Goal: Task Accomplishment & Management: Manage account settings

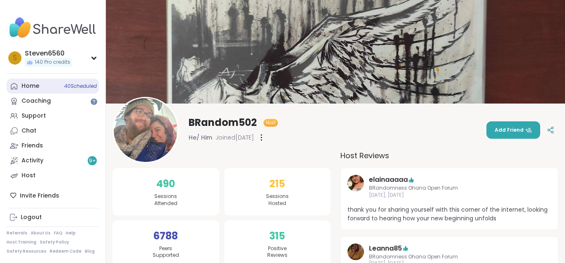
click at [29, 80] on link "Home 40 Scheduled" at bounding box center [53, 86] width 92 height 15
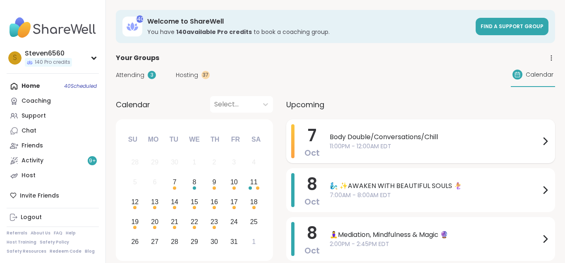
click at [416, 132] on span "Body Double/Conversations/Chill" at bounding box center [435, 137] width 210 height 10
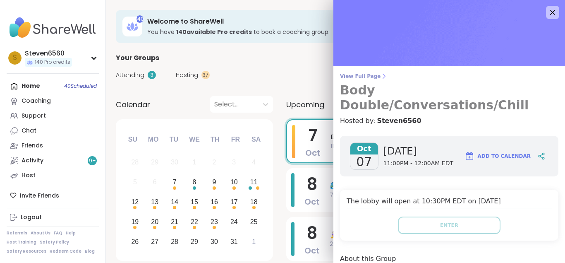
click at [383, 74] on icon at bounding box center [384, 76] width 2 height 5
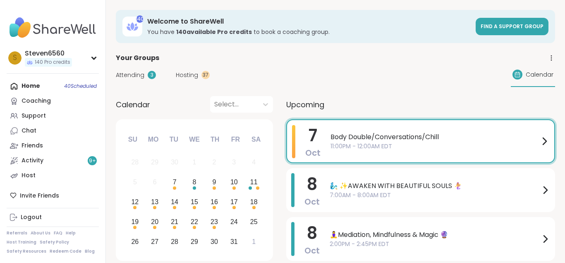
click at [377, 74] on div "Attending 3 Hosting 37 Calendar" at bounding box center [335, 75] width 439 height 24
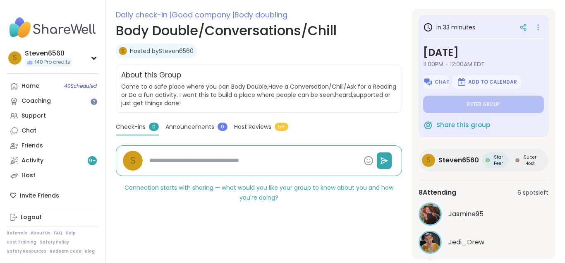
scroll to position [129, 0]
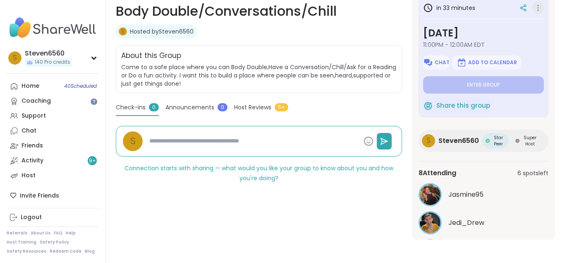
click at [538, 11] on icon at bounding box center [537, 10] width 1 height 1
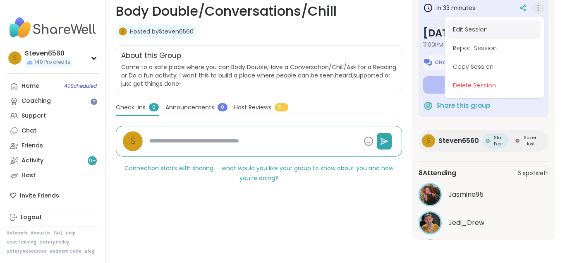
click at [481, 25] on button "Edit Session" at bounding box center [494, 29] width 93 height 19
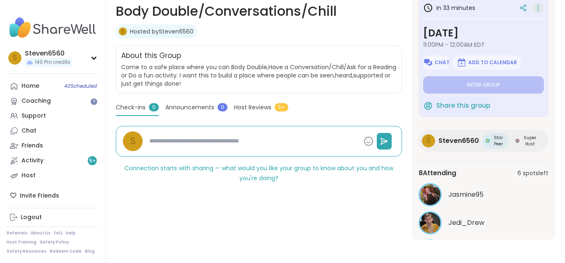
type textarea "*"
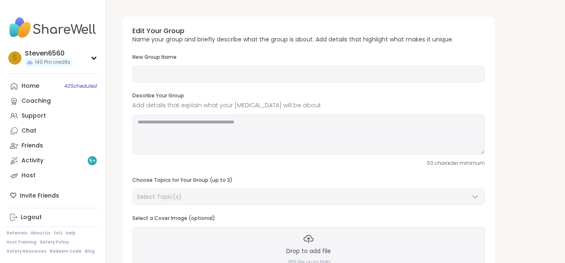
type input "**********"
type textarea "**********"
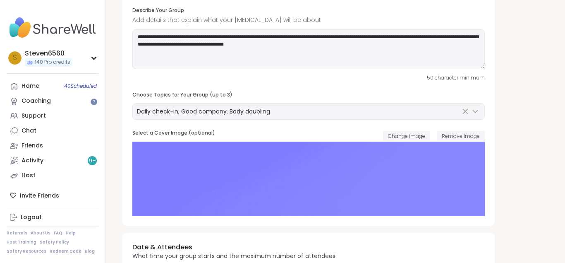
scroll to position [105, 0]
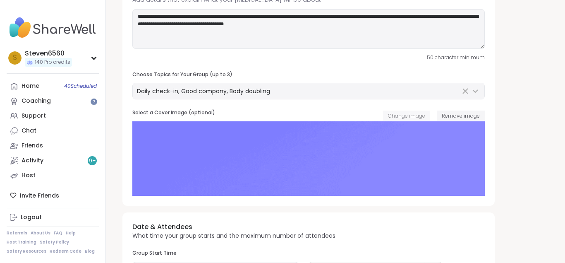
click at [408, 117] on span "Change image" at bounding box center [406, 115] width 37 height 7
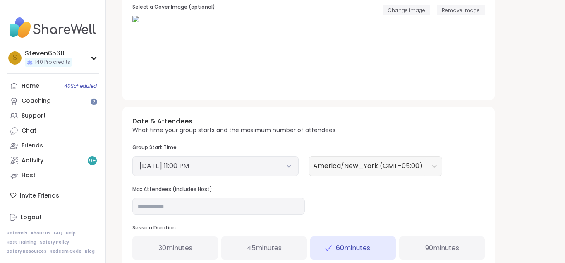
scroll to position [232, 0]
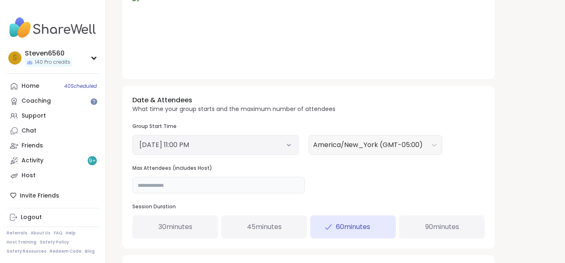
click at [151, 184] on input "**" at bounding box center [218, 185] width 172 height 17
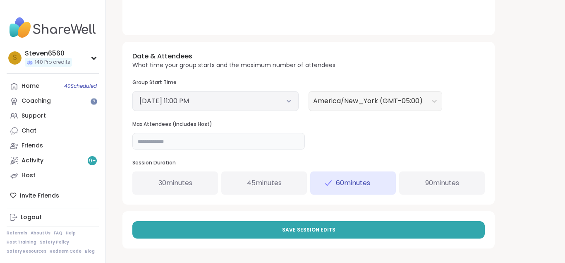
scroll to position [276, 0]
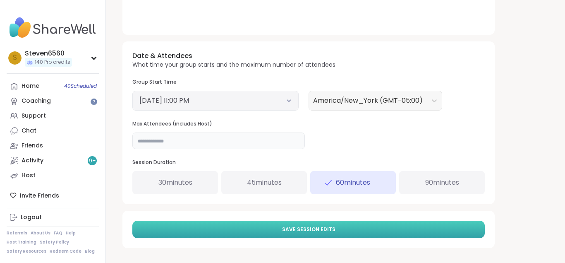
type input "**"
click at [349, 224] on button "Save Session Edits" at bounding box center [308, 228] width 352 height 17
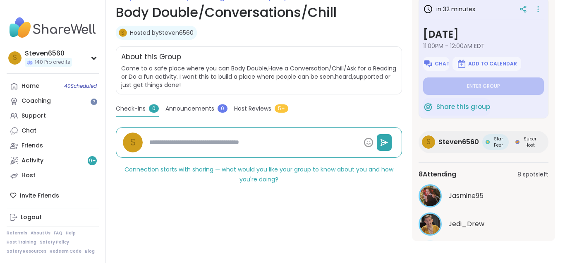
scroll to position [129, 0]
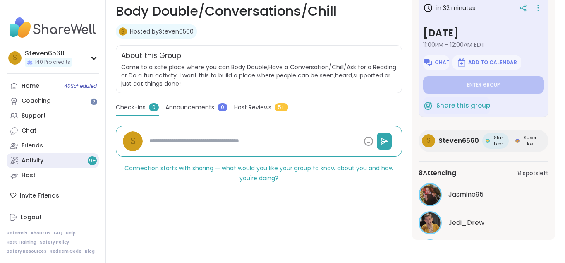
click at [36, 159] on div "Activity 9 +" at bounding box center [32, 160] width 22 height 8
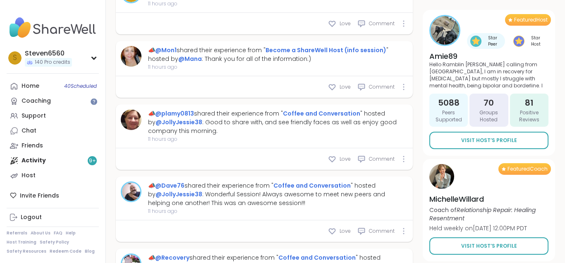
scroll to position [3554, 0]
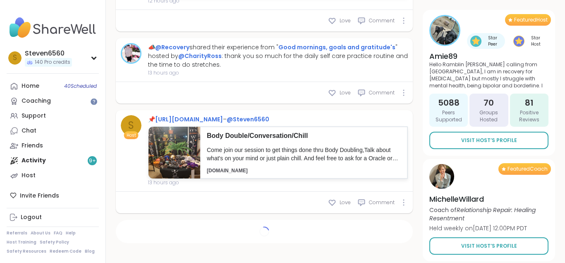
type textarea "*"
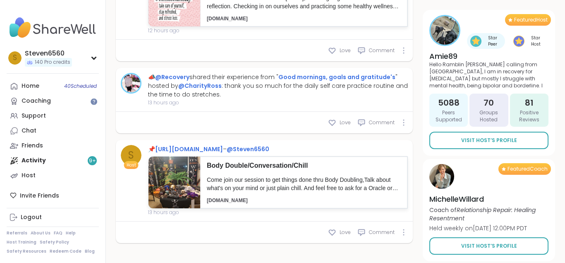
scroll to position [3446, 0]
click at [201, 167] on div "Body Double/Conversation/Chill Come join our session to get things done thru Bo…" at bounding box center [303, 182] width 207 height 52
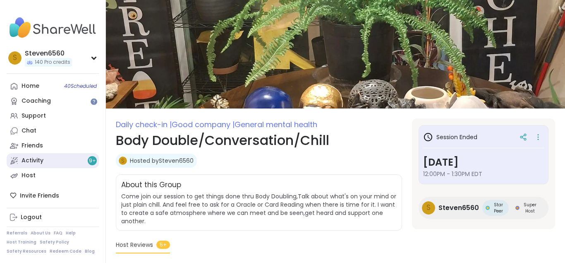
click at [39, 156] on link "Activity 9 +" at bounding box center [53, 160] width 92 height 15
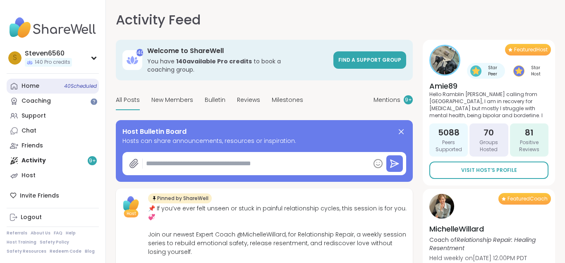
click at [26, 84] on div "Home 40 Scheduled" at bounding box center [30, 86] width 18 height 8
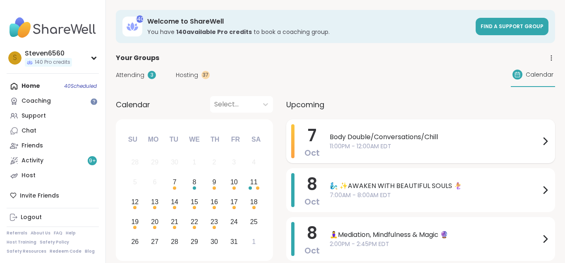
click at [408, 132] on span "Body Double/Conversations/Chill" at bounding box center [435, 137] width 210 height 10
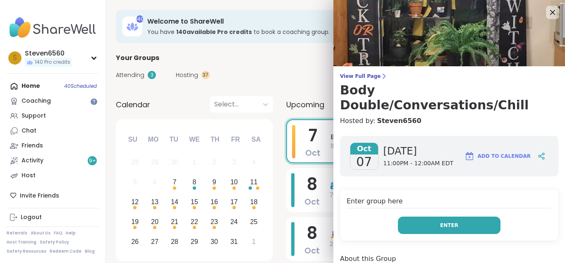
click at [440, 216] on button "Enter" at bounding box center [449, 224] width 103 height 17
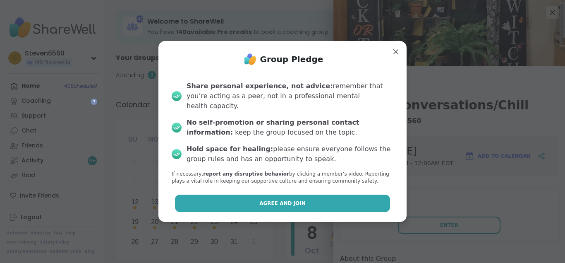
click at [268, 199] on span "Agree and Join" at bounding box center [282, 202] width 46 height 7
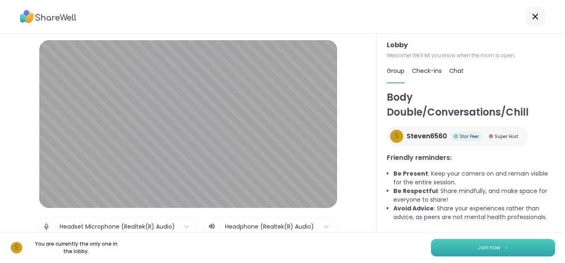
click at [480, 245] on span "Join now" at bounding box center [489, 247] width 23 height 7
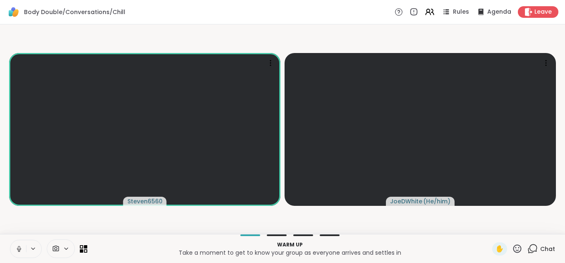
click at [546, 251] on span "Chat" at bounding box center [547, 248] width 15 height 8
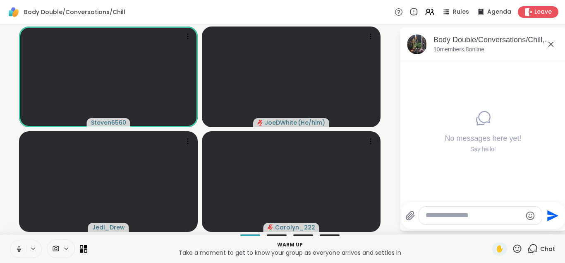
click at [537, 249] on icon at bounding box center [532, 248] width 10 height 10
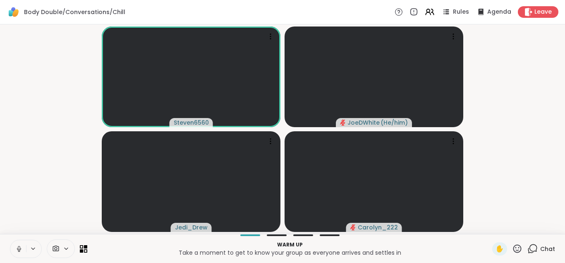
click at [521, 198] on video-player-container "Steven6560 JoeDWhite ( He/him ) Jedi_Drew Carolyn_222" at bounding box center [282, 129] width 555 height 203
click at [433, 13] on icon at bounding box center [429, 12] width 10 height 10
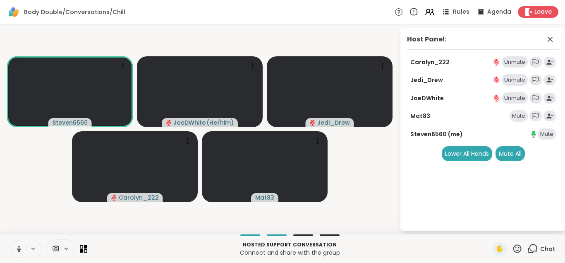
click at [451, 10] on icon at bounding box center [445, 12] width 10 height 10
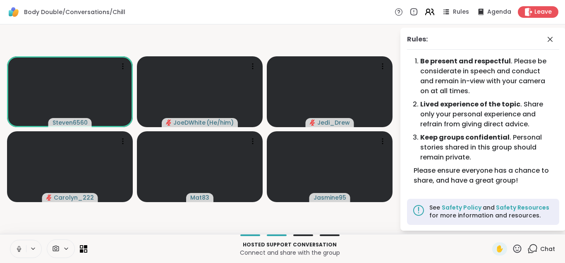
click at [430, 14] on icon at bounding box center [429, 12] width 10 height 10
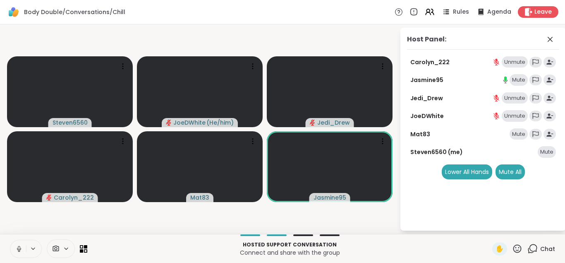
click at [518, 81] on div "Mute" at bounding box center [518, 80] width 18 height 12
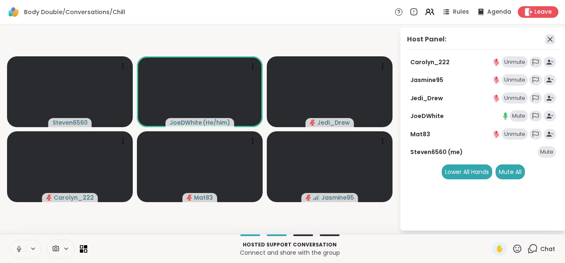
click at [549, 39] on icon at bounding box center [549, 39] width 5 height 5
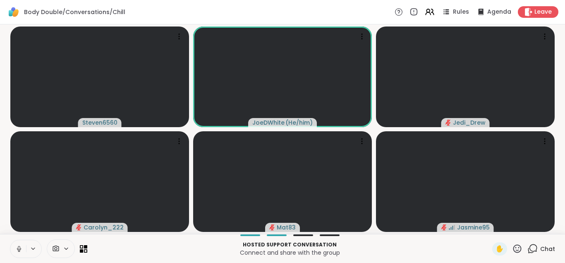
click at [546, 250] on span "Chat" at bounding box center [547, 248] width 15 height 8
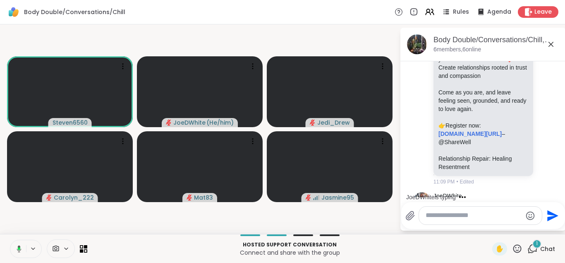
scroll to position [371, 0]
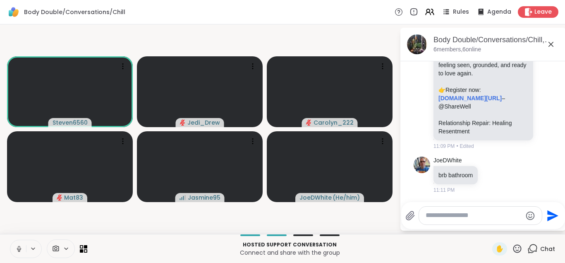
drag, startPoint x: 562, startPoint y: 63, endPoint x: 536, endPoint y: 210, distance: 149.5
click at [517, 186] on div "JoeDWhite brb bathroom 11:11 PM" at bounding box center [482, 175] width 139 height 44
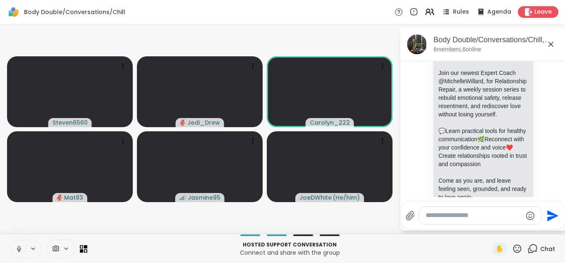
scroll to position [241, 0]
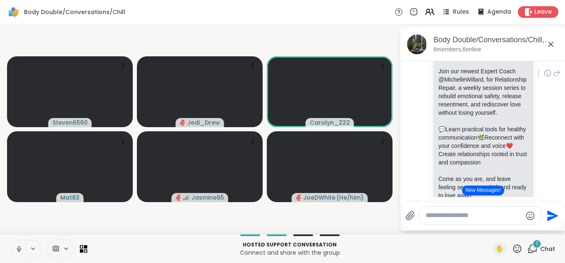
click at [546, 168] on div "Carolyn_222 sharewellnow.com Relationship Repair: Healing Resentment Are you fe…" at bounding box center [482, 73] width 139 height 402
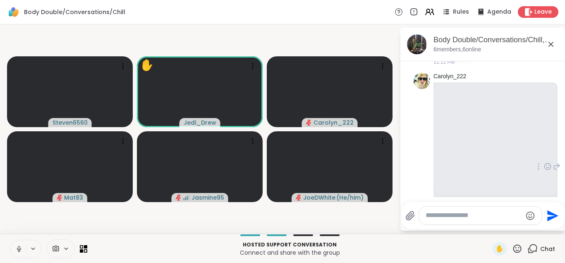
scroll to position [490, 0]
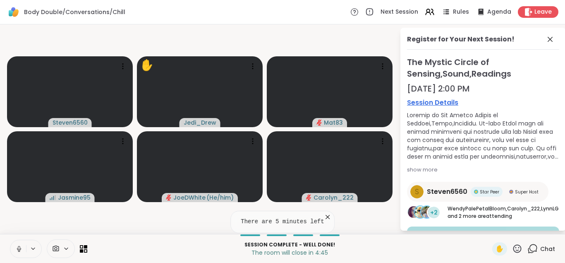
click at [323, 214] on icon at bounding box center [327, 217] width 8 height 8
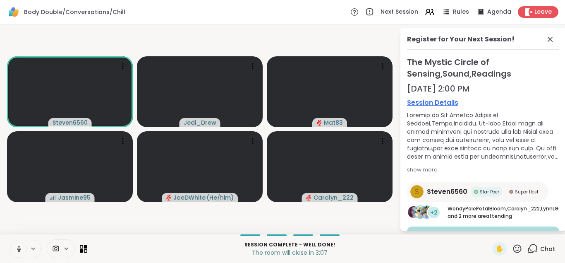
click at [323, 214] on video-player-container "Steven6560 Jedi_Drew Mat83 Jasmine95 JoeDWhite ( He/him ) Carolyn_222" at bounding box center [199, 129] width 389 height 203
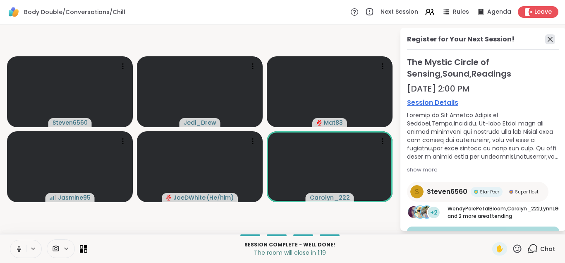
click at [549, 36] on icon at bounding box center [550, 39] width 10 height 10
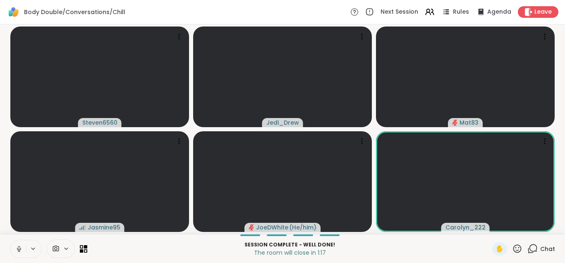
click at [537, 245] on icon at bounding box center [532, 248] width 10 height 10
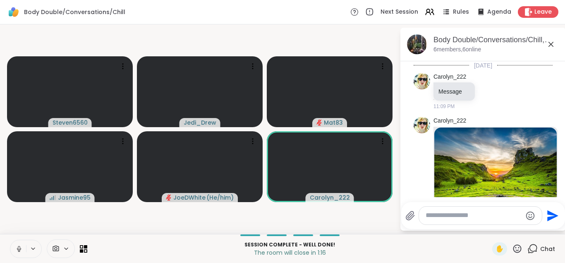
scroll to position [575, 0]
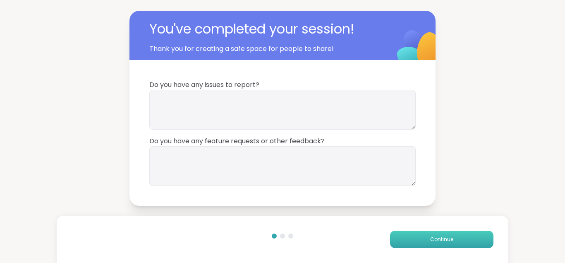
click at [448, 231] on button "Continue" at bounding box center [441, 238] width 103 height 17
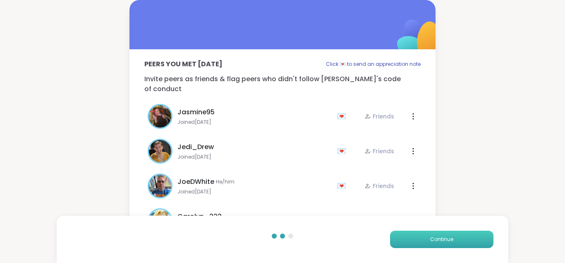
click at [446, 234] on button "Continue" at bounding box center [441, 238] width 103 height 17
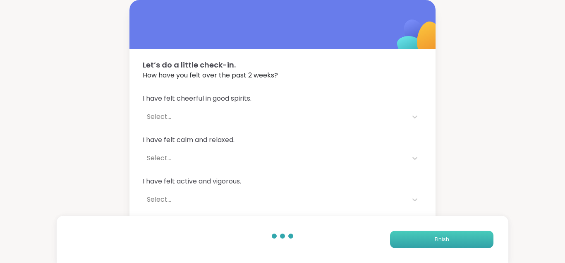
click at [446, 234] on button "Finish" at bounding box center [441, 238] width 103 height 17
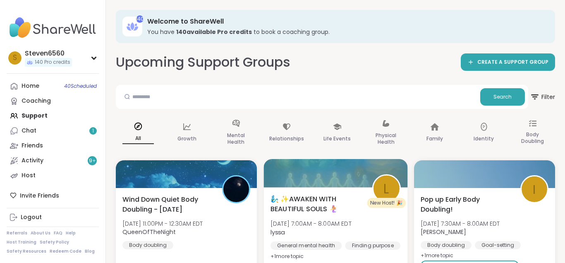
click at [382, 186] on div "l" at bounding box center [386, 188] width 26 height 26
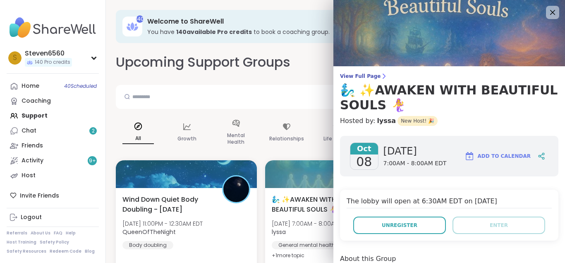
click at [417, 122] on span "New Host! 🎉" at bounding box center [417, 121] width 40 height 10
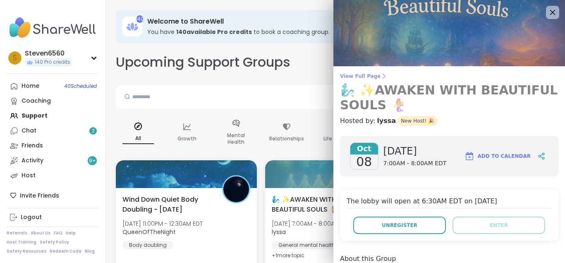
click at [387, 108] on h3 "🧞‍♂️ ✨AWAKEN WITH BEAUTIFUL SOULS 🧜‍♀️" at bounding box center [449, 98] width 218 height 30
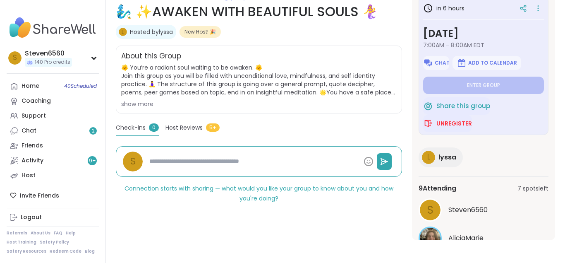
scroll to position [129, 0]
drag, startPoint x: 561, startPoint y: 258, endPoint x: 563, endPoint y: 223, distance: 34.8
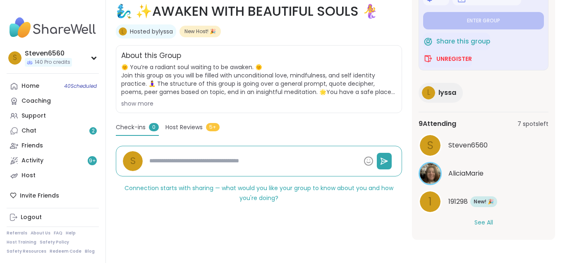
scroll to position [64, 0]
click at [484, 223] on button "See All" at bounding box center [483, 221] width 19 height 9
click at [478, 199] on span "New! 🎉" at bounding box center [483, 200] width 20 height 7
type textarea "*"
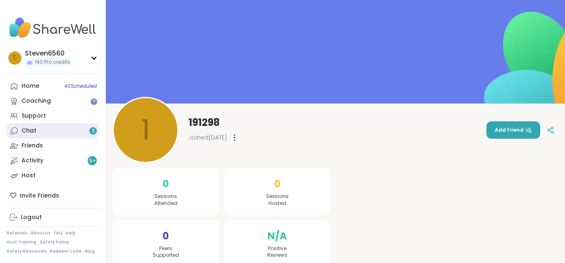
click at [38, 129] on link "Chat 3" at bounding box center [53, 130] width 92 height 15
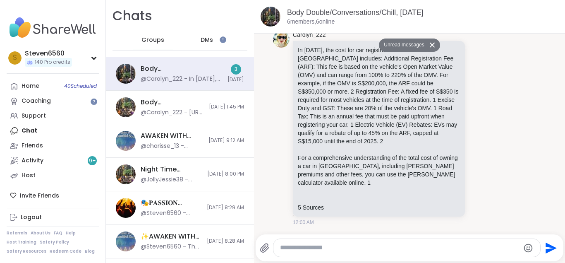
click at [312, 248] on textarea "Type your message" at bounding box center [400, 247] width 240 height 9
type textarea "**********"
click at [551, 247] on icon "Send" at bounding box center [551, 247] width 11 height 11
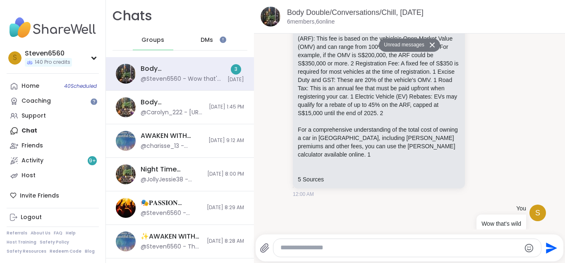
scroll to position [918, 0]
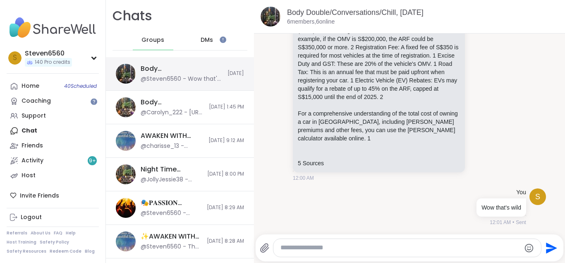
click at [198, 79] on div "@Steven6560 - Wow that's wild" at bounding box center [182, 79] width 82 height 8
click at [197, 72] on div "Body Double/Conversations/Chill, [DATE]" at bounding box center [182, 68] width 82 height 9
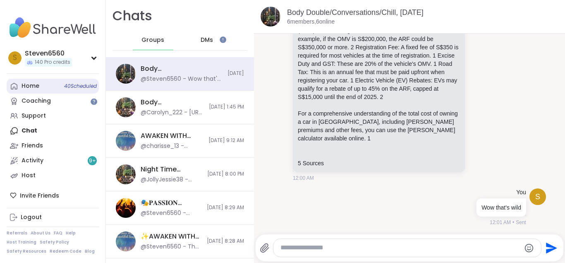
click at [40, 87] on link "Home 40 Scheduled" at bounding box center [53, 86] width 92 height 15
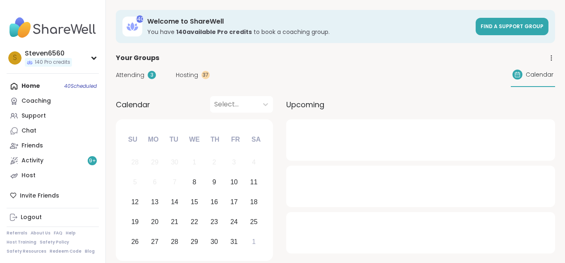
click at [40, 87] on div "Home 40 Scheduled Coaching Support Chat Friends Activity 9 + Host" at bounding box center [53, 131] width 92 height 104
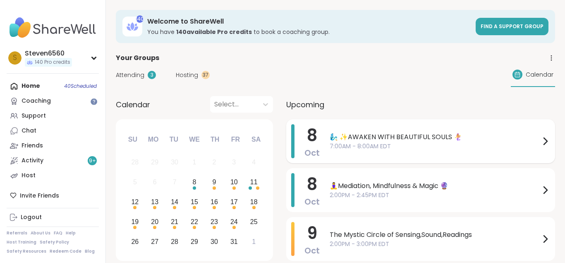
click at [378, 134] on span "🧞‍♂️ ✨AWAKEN WITH BEAUTIFUL SOULS 🧜‍♀️" at bounding box center [435, 137] width 210 height 10
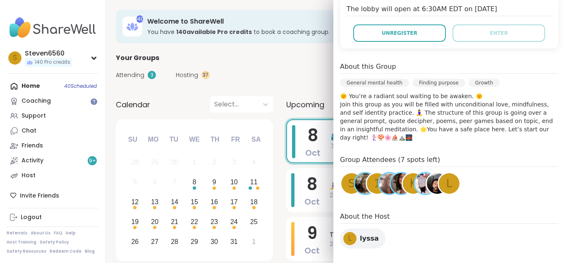
scroll to position [192, 0]
drag, startPoint x: 562, startPoint y: 261, endPoint x: 343, endPoint y: 255, distance: 219.6
click at [356, 228] on div "l lyssa" at bounding box center [362, 238] width 45 height 20
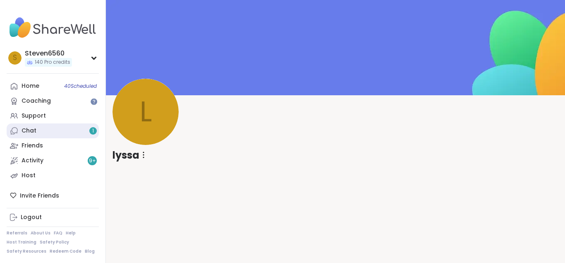
click at [29, 128] on div "Chat 1" at bounding box center [28, 131] width 15 height 8
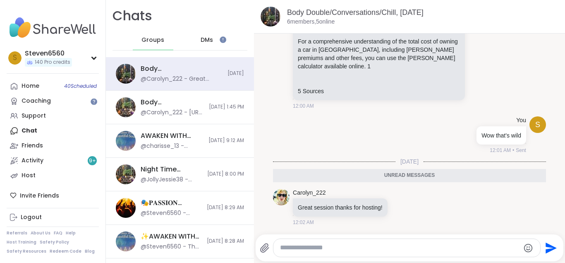
click at [310, 246] on textarea "Type your message" at bounding box center [400, 247] width 240 height 9
click at [204, 41] on span "DMs" at bounding box center [207, 40] width 12 height 8
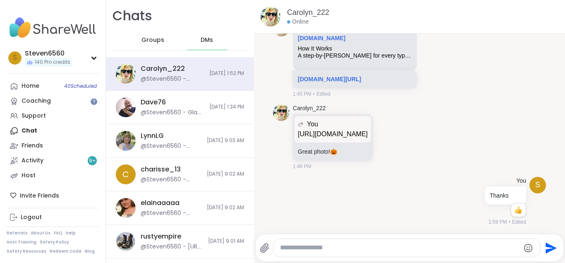
click at [563, 256] on div "Carolyn_222 Online 10/7/2025, 12:31 AM S You Hi,I wont be hosting the night ses…" at bounding box center [409, 131] width 311 height 263
drag, startPoint x: 563, startPoint y: 256, endPoint x: 561, endPoint y: 231, distance: 25.3
click at [561, 231] on div "Carolyn_222 Online 10/7/2025, 12:31 AM S You Hi,I wont be hosting the night ses…" at bounding box center [409, 131] width 311 height 263
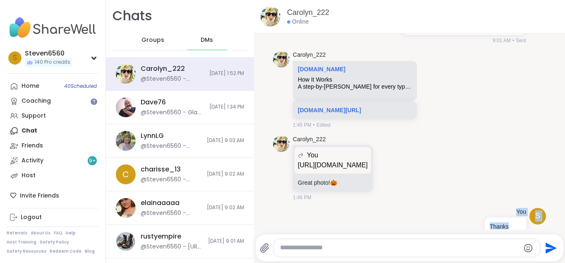
scroll to position [791, 0]
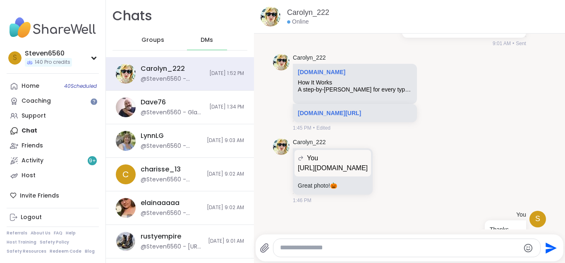
click at [212, 37] on span "DMs" at bounding box center [207, 40] width 12 height 8
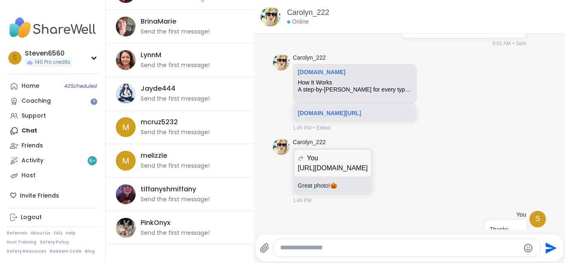
scroll to position [3332, 0]
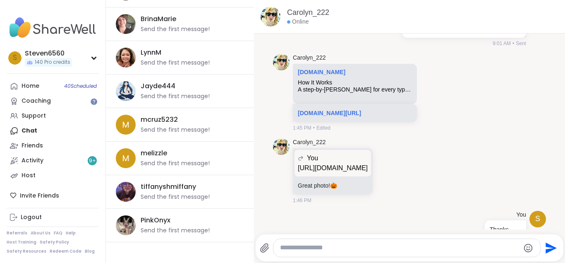
drag, startPoint x: 251, startPoint y: 260, endPoint x: 254, endPoint y: 103, distance: 157.1
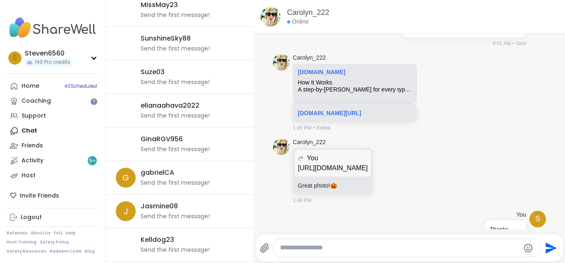
scroll to position [2875, 0]
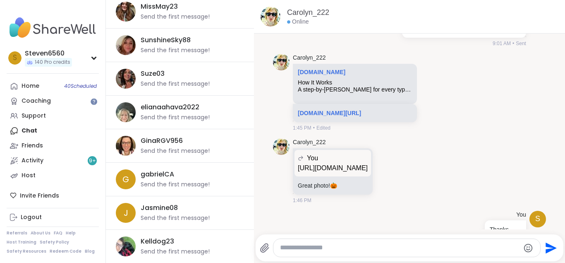
drag, startPoint x: 253, startPoint y: 1, endPoint x: 119, endPoint y: 117, distance: 176.8
click at [29, 81] on link "Home 40 Scheduled" at bounding box center [53, 86] width 92 height 15
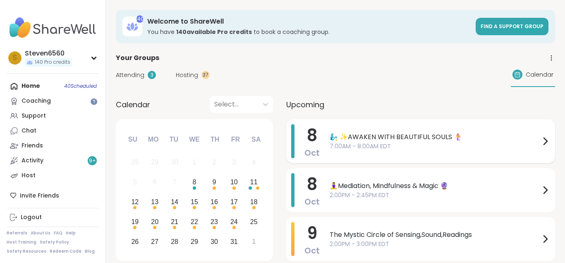
click at [430, 132] on span "🧞‍♂️ ✨AWAKEN WITH BEAUTIFUL SOULS 🧜‍♀️" at bounding box center [435, 137] width 210 height 10
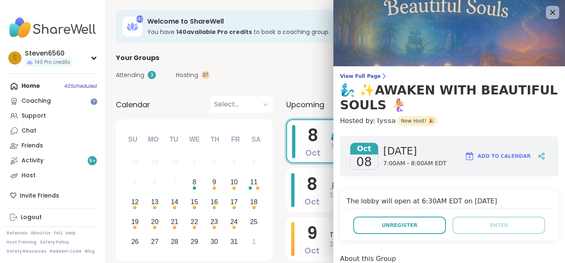
click at [380, 122] on link "lyssa" at bounding box center [386, 121] width 19 height 10
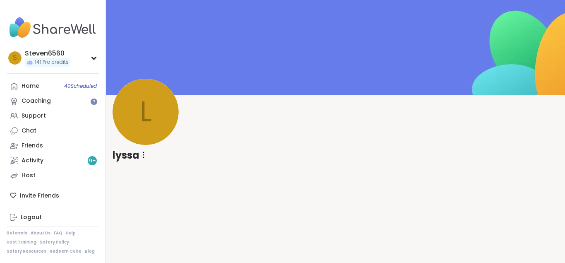
click at [144, 154] on icon at bounding box center [144, 154] width 2 height 7
click at [247, 91] on div "l" at bounding box center [335, 47] width 459 height 95
click at [150, 125] on span "l" at bounding box center [146, 112] width 12 height 42
click at [36, 84] on div "Home 40 Scheduled" at bounding box center [30, 86] width 18 height 8
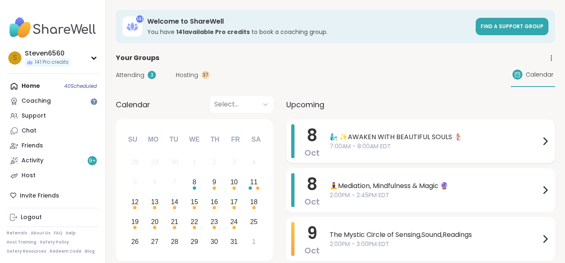
click at [351, 139] on span "🧞‍♂️ ✨AWAKEN WITH BEAUTIFUL SOULS 🧜‍♀️" at bounding box center [435, 137] width 210 height 10
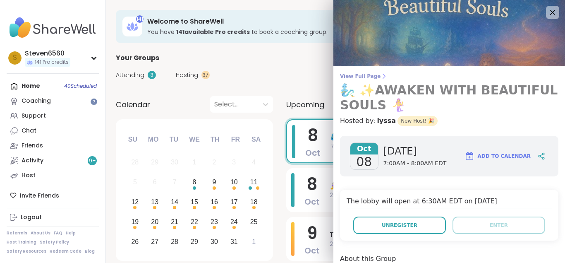
click at [380, 74] on icon at bounding box center [383, 76] width 7 height 7
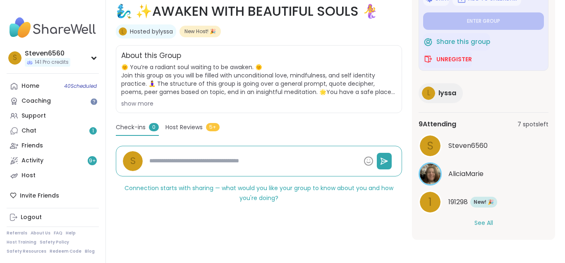
scroll to position [64, 0]
click at [477, 219] on button "See All" at bounding box center [483, 221] width 19 height 9
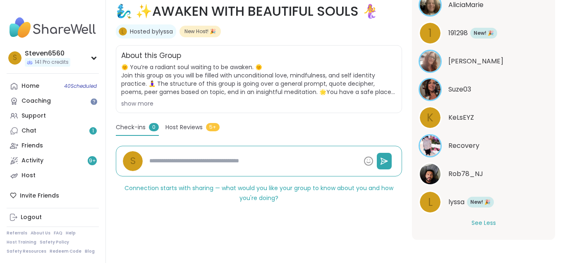
scroll to position [233, 0]
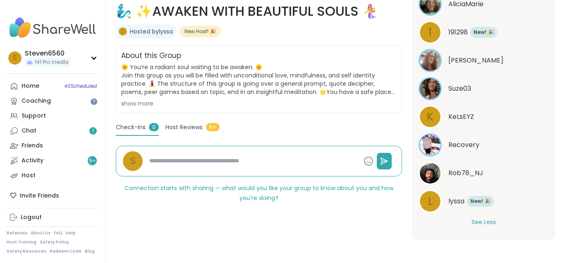
click at [484, 198] on span "New! 🎉" at bounding box center [480, 200] width 20 height 7
type textarea "*"
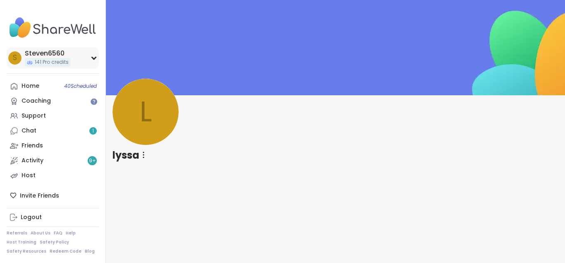
click at [93, 56] on icon at bounding box center [94, 58] width 7 height 4
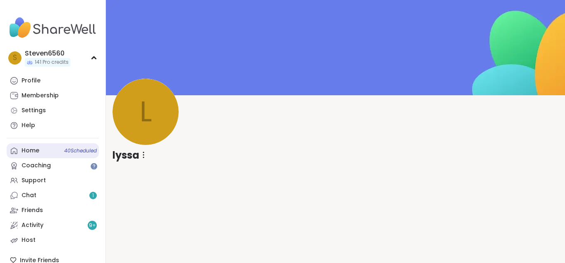
click at [67, 148] on span "40 Scheduled" at bounding box center [80, 150] width 33 height 7
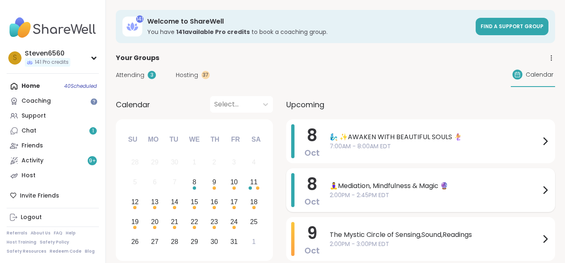
click at [544, 187] on icon at bounding box center [545, 189] width 3 height 7
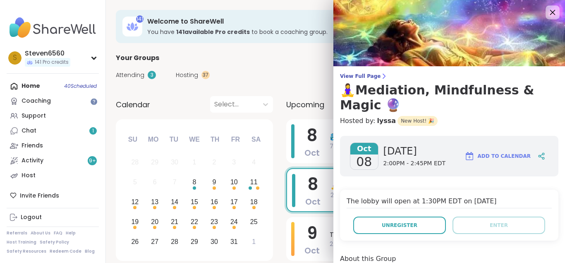
click at [553, 11] on icon at bounding box center [552, 12] width 5 height 5
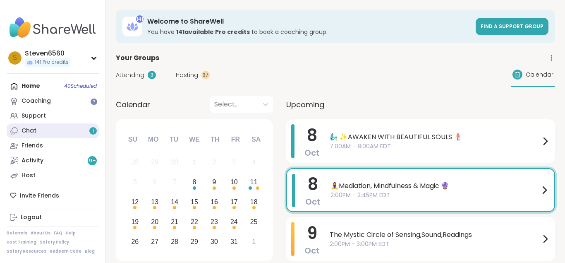
click at [44, 126] on link "Chat 1" at bounding box center [53, 130] width 92 height 15
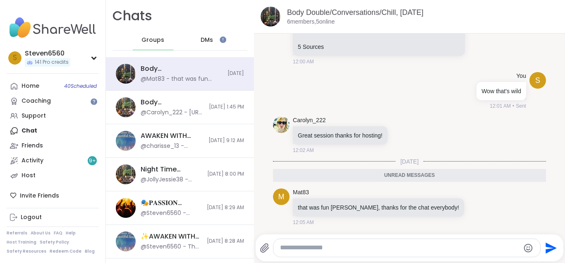
click at [337, 248] on textarea "Type your message" at bounding box center [400, 247] width 240 height 9
type textarea "**********"
click at [552, 248] on icon "Send" at bounding box center [550, 247] width 13 height 13
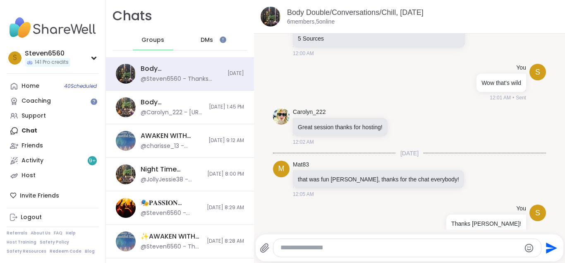
scroll to position [1058, 0]
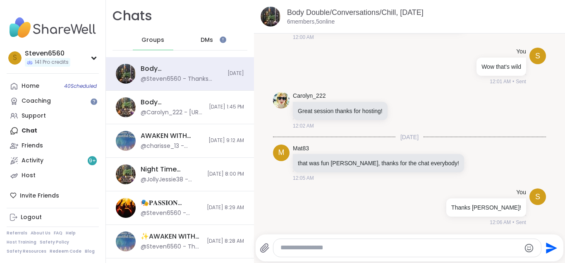
click at [342, 247] on textarea "Type your message" at bounding box center [400, 247] width 240 height 9
type textarea "**********"
click at [549, 245] on icon "Send" at bounding box center [551, 247] width 11 height 11
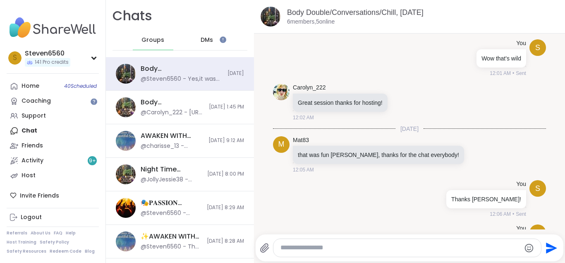
scroll to position [1103, 0]
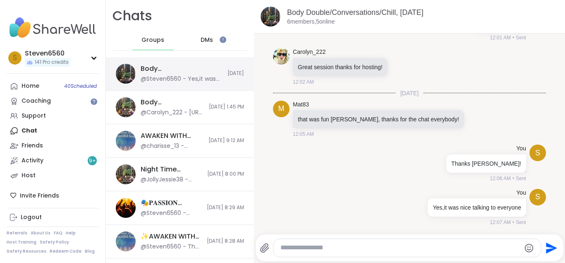
click at [172, 72] on div "Body Double/Conversations/Chill, Oct 07" at bounding box center [182, 68] width 82 height 9
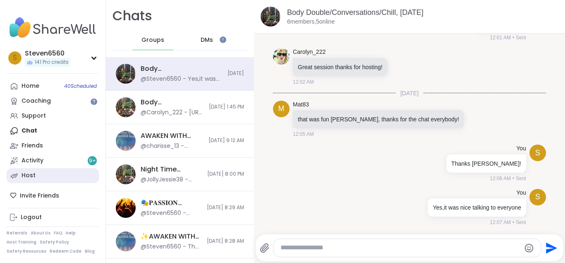
click at [34, 174] on div "Host" at bounding box center [28, 175] width 14 height 8
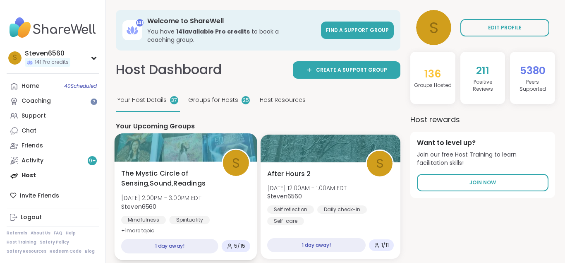
click at [209, 193] on div "The Mystic Circle of Sensing,Sound,Readings Thu, Oct 09 | 2:00PM - 3:00PM EDT S…" at bounding box center [185, 201] width 129 height 67
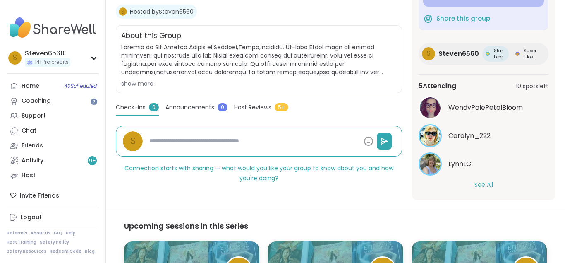
scroll to position [50, 0]
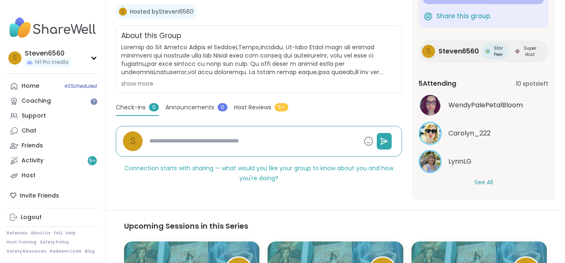
click at [487, 183] on button "See All" at bounding box center [483, 182] width 19 height 9
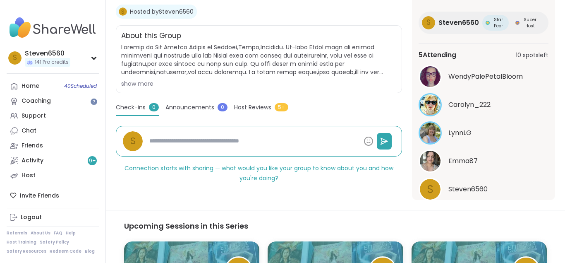
scroll to position [106, 0]
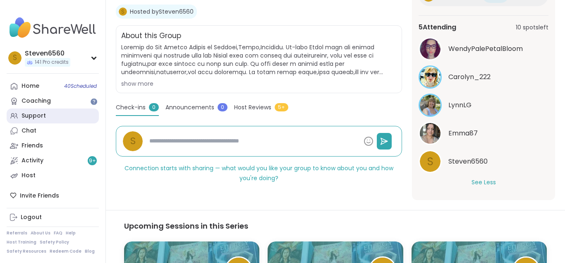
click at [34, 112] on div "Support" at bounding box center [33, 116] width 24 height 8
type textarea "*"
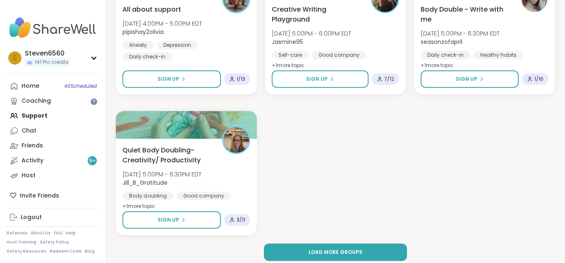
scroll to position [1461, 0]
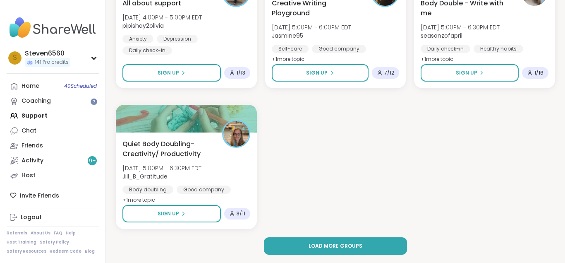
drag, startPoint x: 564, startPoint y: 260, endPoint x: 398, endPoint y: 252, distance: 166.8
click at [362, 242] on button "Load more groups" at bounding box center [335, 245] width 143 height 17
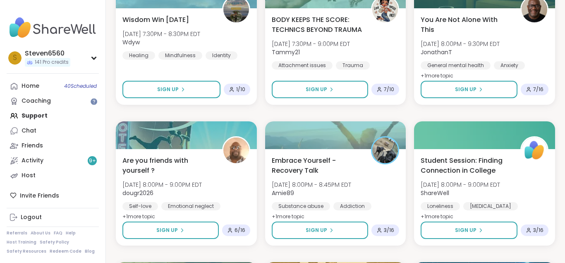
scroll to position [1869, 0]
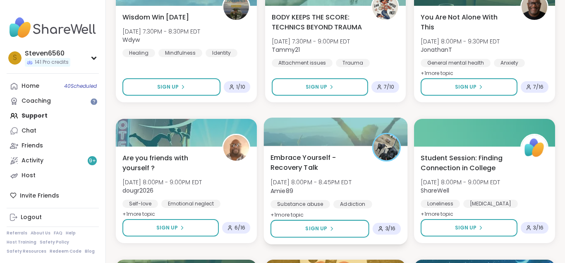
click at [325, 170] on span "Embrace Yourself - Recovery Talk" at bounding box center [316, 162] width 92 height 20
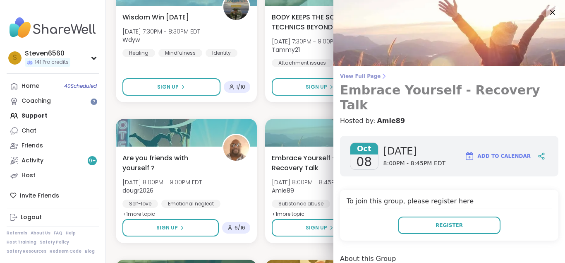
click at [380, 74] on icon at bounding box center [383, 76] width 7 height 7
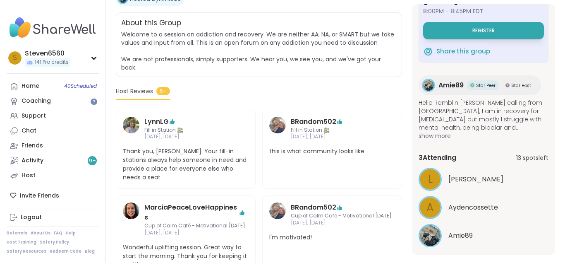
scroll to position [54, 0]
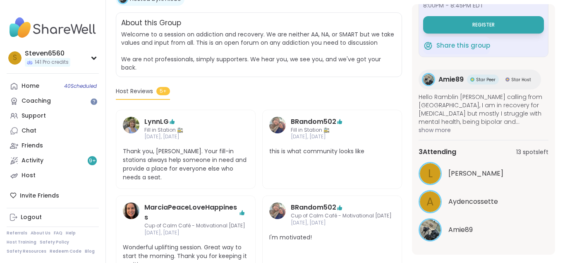
click at [275, 117] on img at bounding box center [277, 125] width 17 height 17
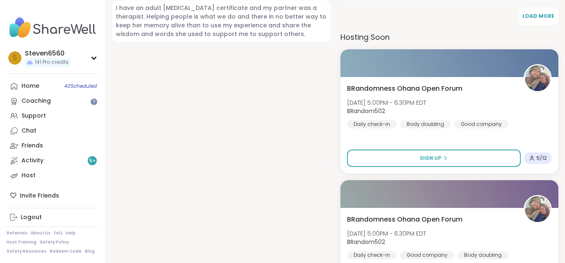
scroll to position [555, 0]
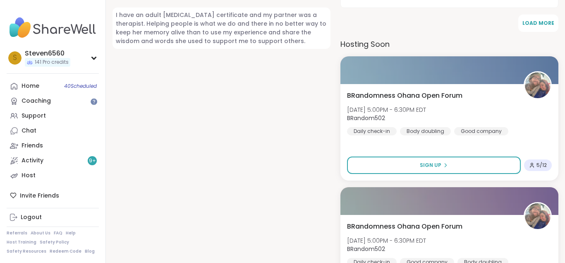
drag, startPoint x: 561, startPoint y: 2, endPoint x: 405, endPoint y: 84, distance: 175.9
click at [405, 91] on span "BRandomness Ohana Open Forum" at bounding box center [404, 96] width 115 height 10
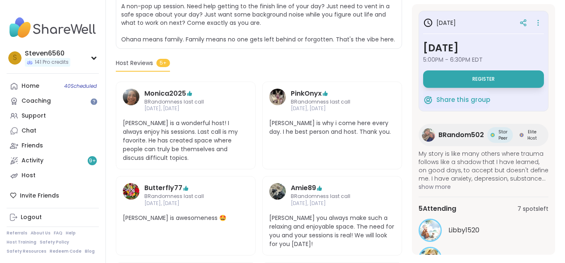
scroll to position [211, 0]
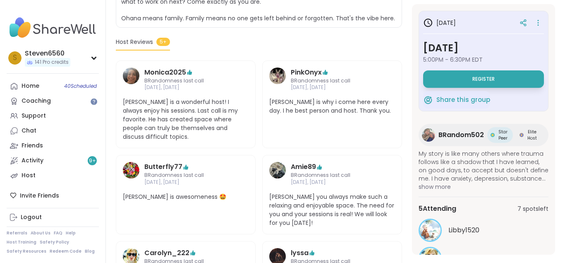
drag, startPoint x: 564, startPoint y: 258, endPoint x: 550, endPoint y: 190, distance: 69.9
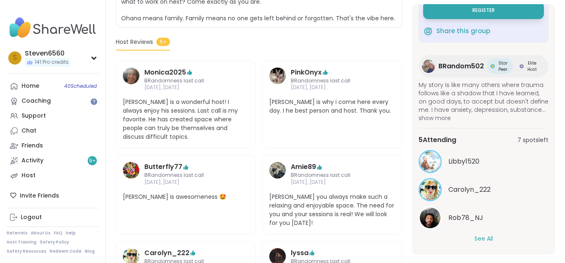
scroll to position [70, 0]
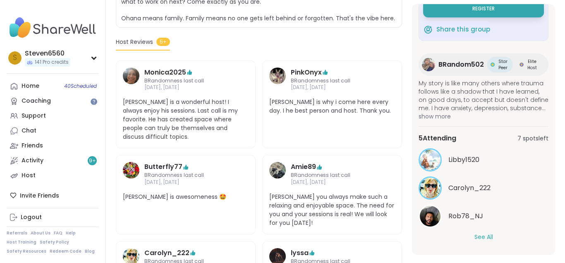
click at [479, 234] on button "See All" at bounding box center [483, 236] width 19 height 9
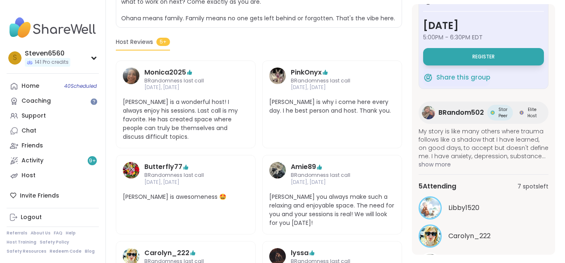
scroll to position [0, 0]
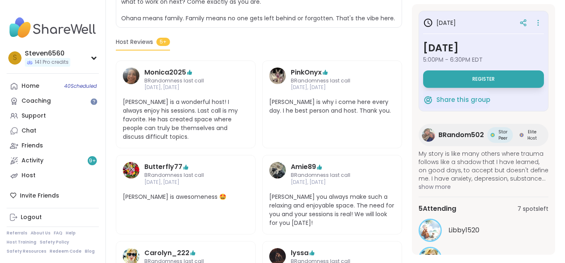
drag, startPoint x: 554, startPoint y: 6, endPoint x: 423, endPoint y: 33, distance: 133.1
click at [36, 112] on div "Support" at bounding box center [33, 116] width 24 height 8
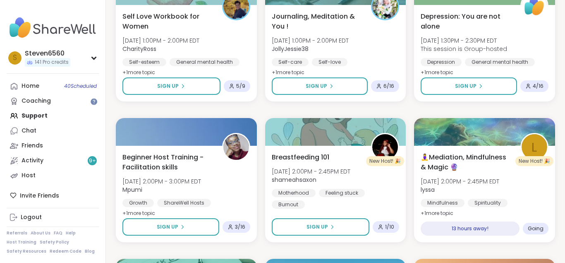
scroll to position [907, 0]
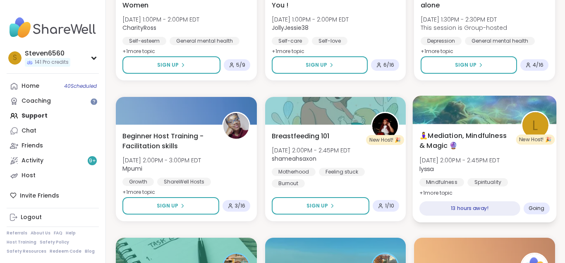
click at [463, 114] on div at bounding box center [484, 110] width 143 height 28
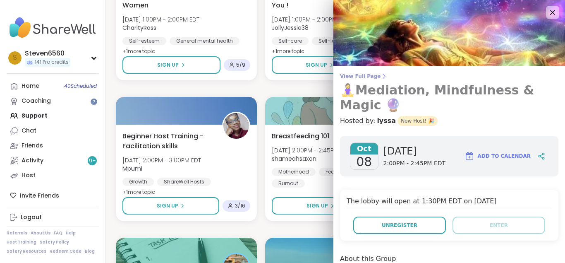
click at [380, 74] on icon at bounding box center [383, 76] width 7 height 7
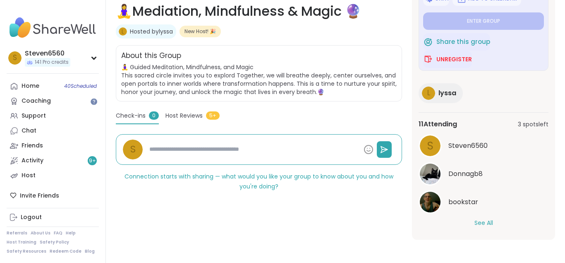
scroll to position [64, 0]
click at [482, 220] on button "See All" at bounding box center [483, 221] width 19 height 9
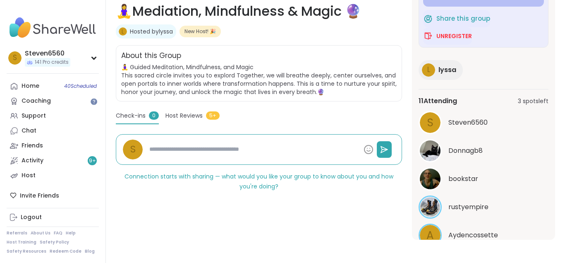
scroll to position [58, 0]
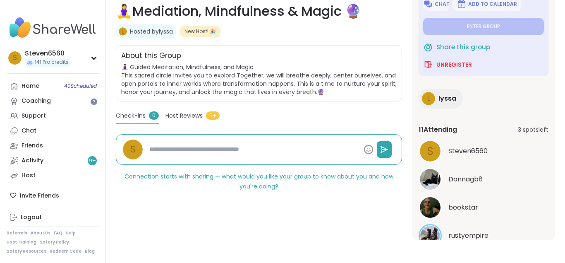
click at [150, 31] on link "Hosted by lyssa" at bounding box center [151, 31] width 43 height 8
type textarea "*"
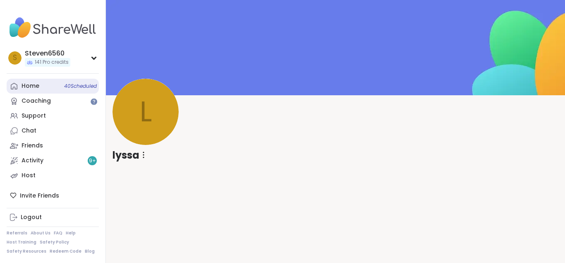
click at [32, 81] on link "Home 40 Scheduled" at bounding box center [53, 86] width 92 height 15
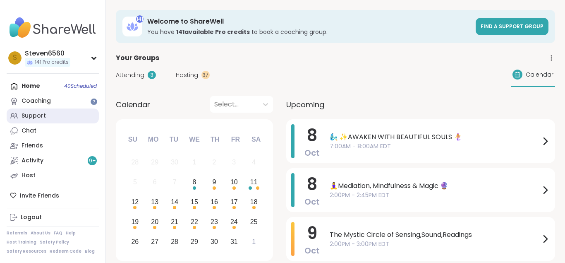
click at [50, 110] on link "Support" at bounding box center [53, 115] width 92 height 15
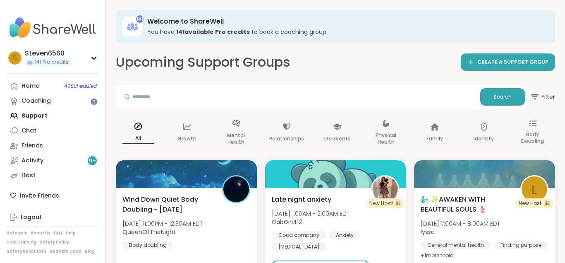
click at [42, 113] on div "Home 40 Scheduled Coaching Support Chat Friends Activity 9 + Host" at bounding box center [53, 131] width 92 height 104
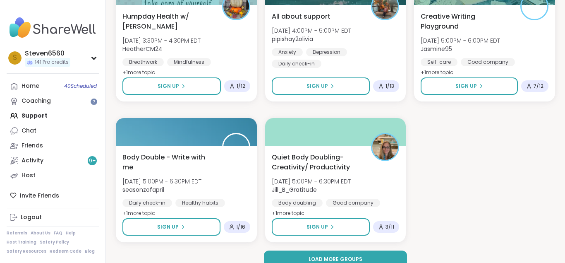
scroll to position [1461, 0]
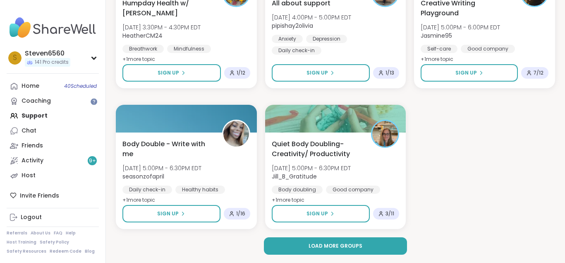
drag, startPoint x: 562, startPoint y: 259, endPoint x: 361, endPoint y: 245, distance: 201.4
click at [361, 245] on button "Load more groups" at bounding box center [335, 245] width 143 height 17
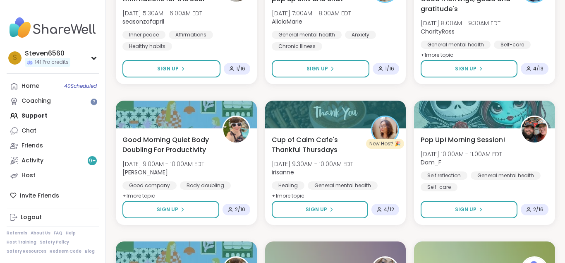
scroll to position [2593, 0]
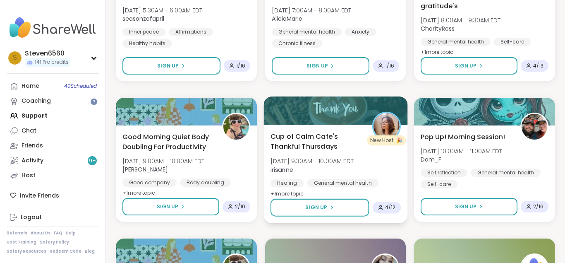
click at [323, 138] on span "Cup of Calm Cafe's Thankful Thursdays" at bounding box center [316, 141] width 92 height 20
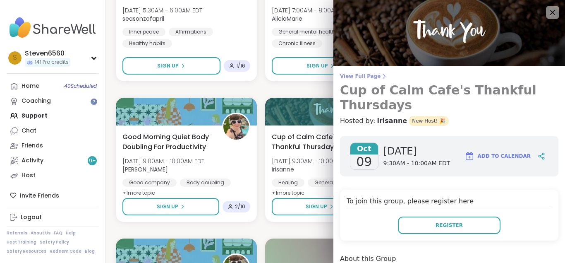
click at [380, 74] on icon at bounding box center [383, 76] width 7 height 7
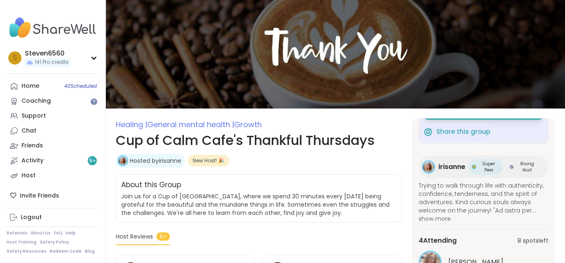
drag, startPoint x: 561, startPoint y: 3, endPoint x: 387, endPoint y: 21, distance: 175.0
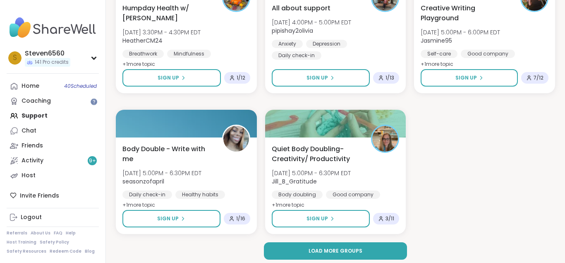
scroll to position [1461, 0]
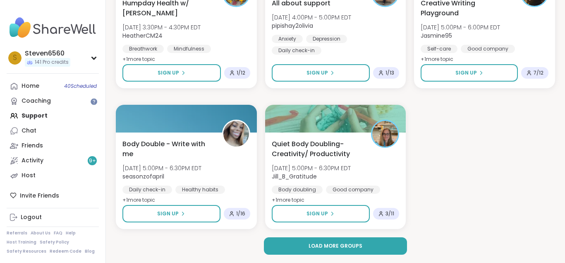
drag, startPoint x: 561, startPoint y: 259, endPoint x: 446, endPoint y: 253, distance: 115.5
click at [378, 239] on button "Load more groups" at bounding box center [335, 245] width 143 height 17
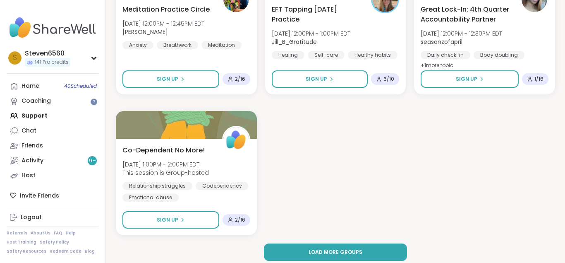
scroll to position [3007, 0]
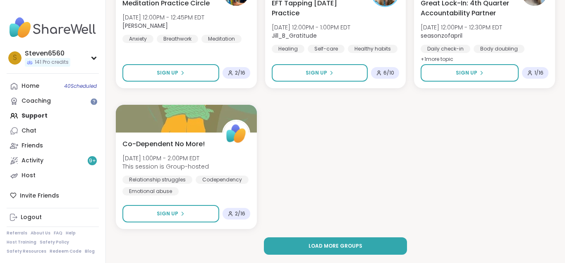
drag, startPoint x: 563, startPoint y: 258, endPoint x: 384, endPoint y: 259, distance: 179.0
click at [361, 246] on button "Load more groups" at bounding box center [335, 245] width 143 height 17
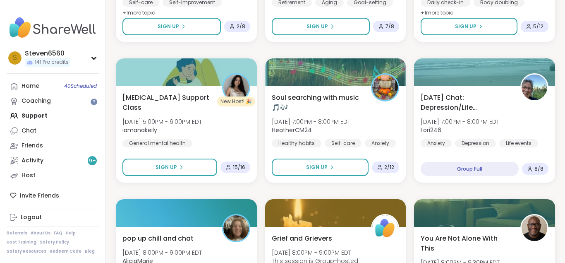
scroll to position [3759, 0]
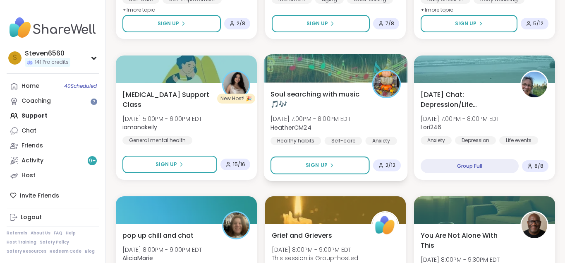
click at [308, 109] on span "Soul searching with music 🎵🎶" at bounding box center [316, 99] width 92 height 20
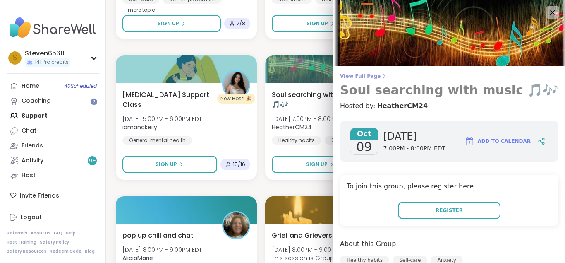
click at [380, 73] on icon at bounding box center [383, 76] width 7 height 7
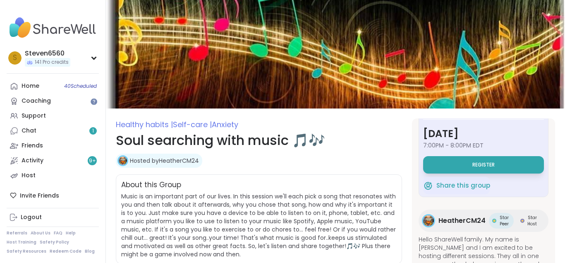
drag, startPoint x: 561, startPoint y: 1, endPoint x: 523, endPoint y: 10, distance: 38.9
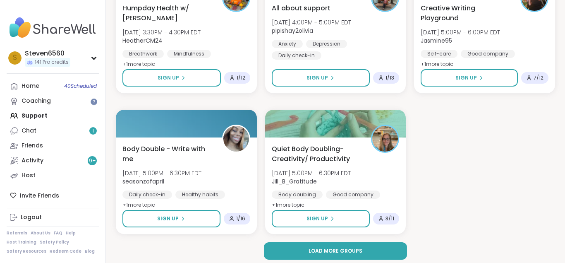
scroll to position [1461, 0]
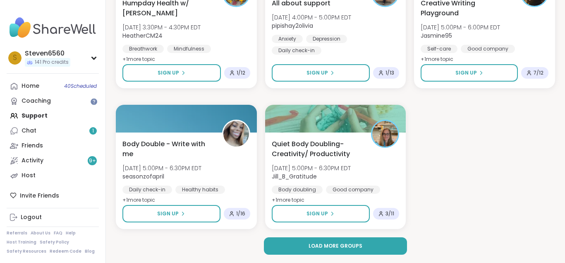
drag, startPoint x: 563, startPoint y: 259, endPoint x: 554, endPoint y: 259, distance: 8.7
click at [348, 240] on button "Load more groups" at bounding box center [335, 245] width 143 height 17
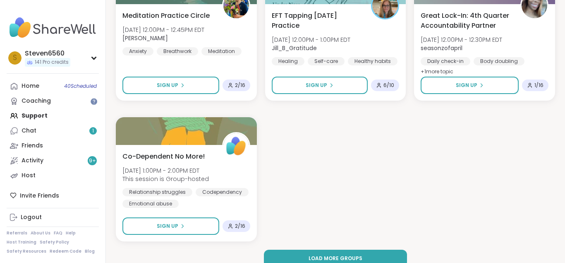
scroll to position [3007, 0]
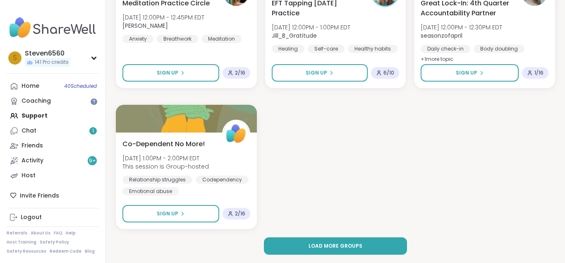
drag, startPoint x: 564, startPoint y: 258, endPoint x: 437, endPoint y: 258, distance: 127.3
click at [361, 243] on button "Load more groups" at bounding box center [335, 245] width 143 height 17
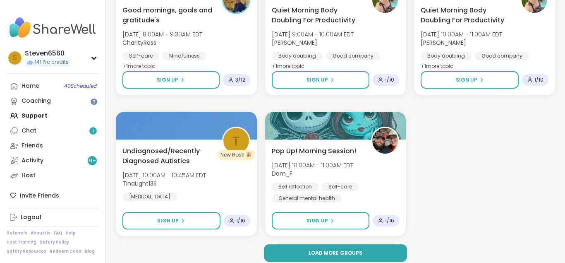
scroll to position [4554, 0]
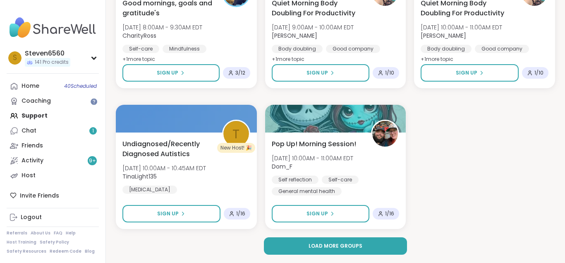
drag, startPoint x: 563, startPoint y: 260, endPoint x: 486, endPoint y: 260, distance: 77.3
click at [367, 243] on button "Load more groups" at bounding box center [335, 245] width 143 height 17
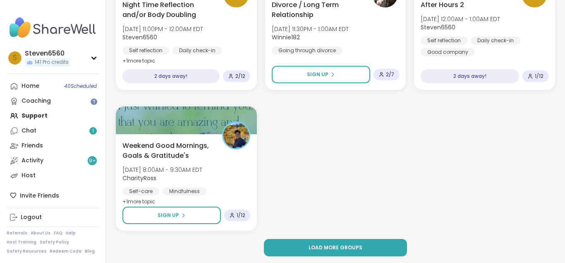
scroll to position [6240, 0]
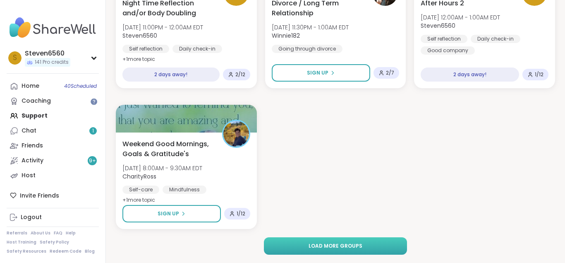
click at [354, 242] on span "Load more groups" at bounding box center [335, 245] width 54 height 7
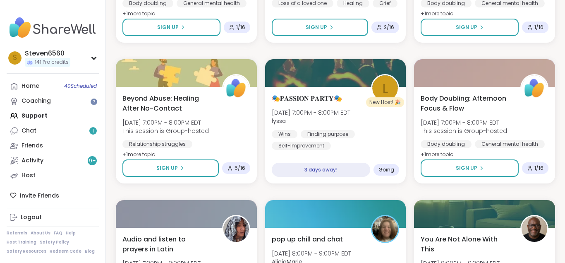
scroll to position [7695, 0]
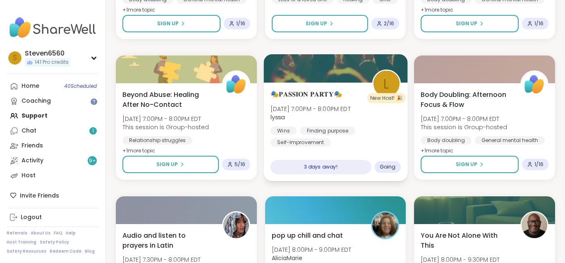
click at [363, 115] on div "🎭𝐏𝐀𝐒𝐒𝐈𝐎𝐍 𝐏𝐀𝐑𝐓𝐘🎭 Sat, Oct 11 | 7:00PM - 8:00PM EDT lyssa Wins Finding purpose Se…" at bounding box center [335, 117] width 130 height 57
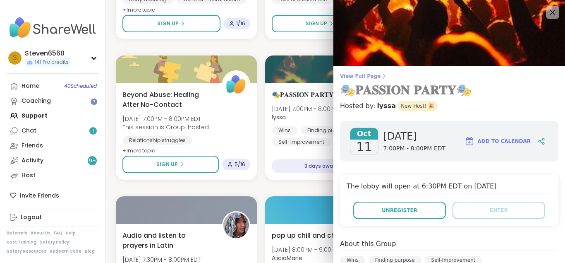
click at [380, 74] on icon at bounding box center [383, 76] width 7 height 7
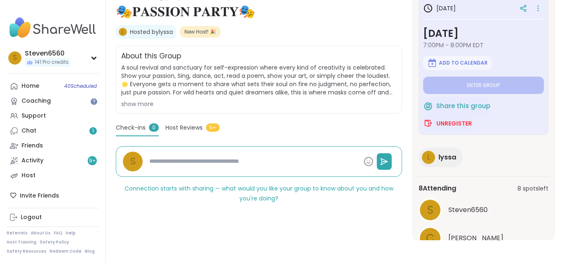
scroll to position [129, 0]
drag, startPoint x: 563, startPoint y: 261, endPoint x: 556, endPoint y: 256, distance: 8.5
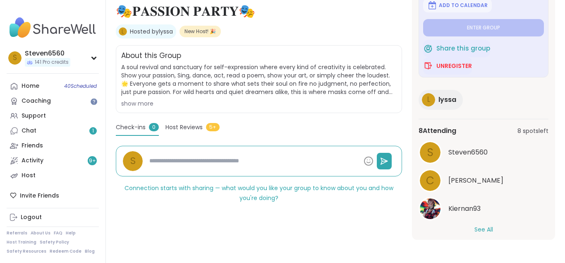
scroll to position [64, 0]
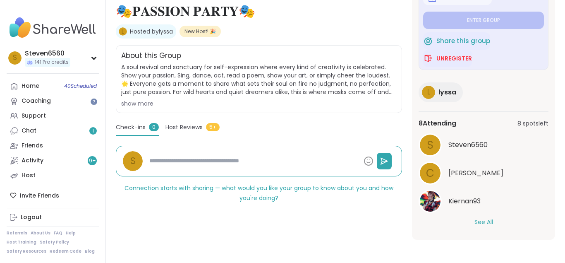
drag, startPoint x: 552, startPoint y: 236, endPoint x: 536, endPoint y: 179, distance: 60.1
click at [25, 128] on div "Chat 1" at bounding box center [28, 131] width 15 height 8
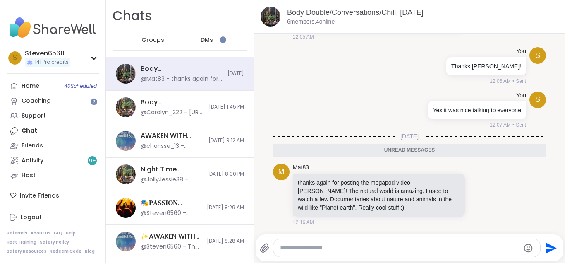
drag, startPoint x: 563, startPoint y: 34, endPoint x: 556, endPoint y: 16, distance: 19.2
drag, startPoint x: 561, startPoint y: 33, endPoint x: 419, endPoint y: 23, distance: 142.2
click at [68, 161] on link "Activity 9 +" at bounding box center [53, 160] width 92 height 15
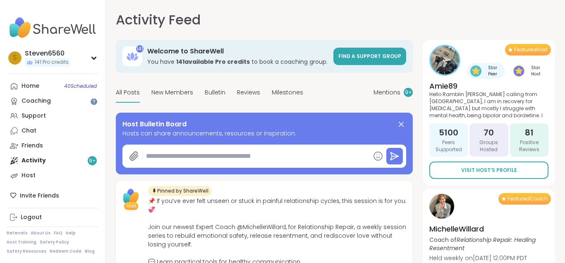
type textarea "*"
click at [33, 84] on div "Home 40 Scheduled" at bounding box center [30, 86] width 18 height 8
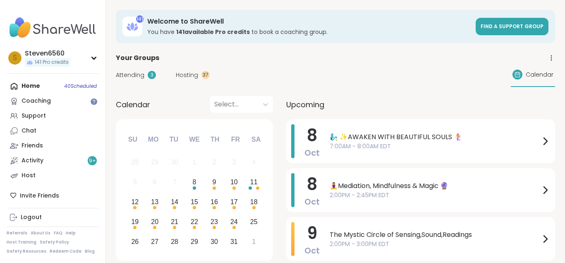
click at [139, 73] on span "Attending" at bounding box center [130, 75] width 29 height 9
click at [32, 83] on div "Home 40 Scheduled Coaching Support Chat Friends Activity 9 + Host" at bounding box center [53, 131] width 92 height 104
click at [58, 76] on div "S Steven6560 141 Pro credits Profile Membership Settings Help Home 40 Scheduled…" at bounding box center [53, 131] width 106 height 263
click at [36, 112] on div "Support" at bounding box center [33, 116] width 24 height 8
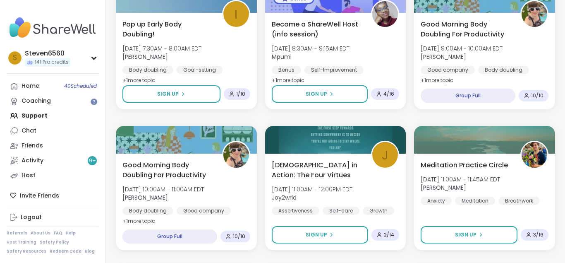
scroll to position [316, 0]
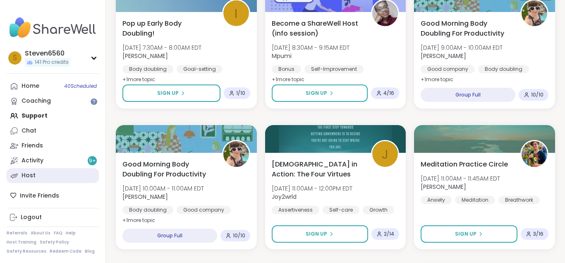
click at [32, 174] on div "Host" at bounding box center [28, 175] width 14 height 8
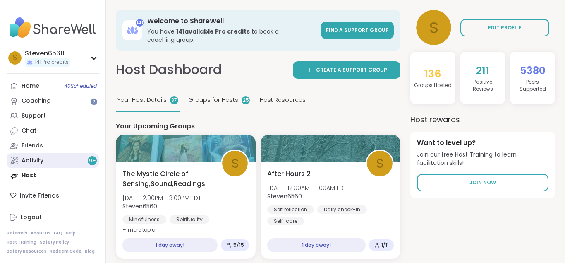
click at [35, 157] on div "Activity 9 +" at bounding box center [32, 160] width 22 height 8
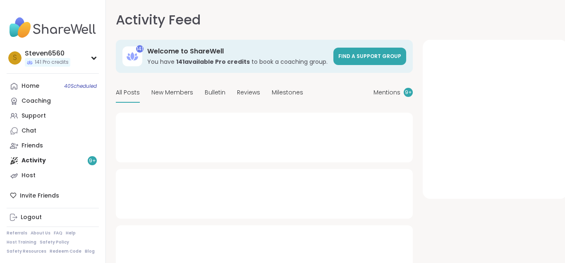
click at [35, 157] on div "Home 40 Scheduled Coaching Support Chat Friends Activity 9 + Host" at bounding box center [53, 131] width 92 height 104
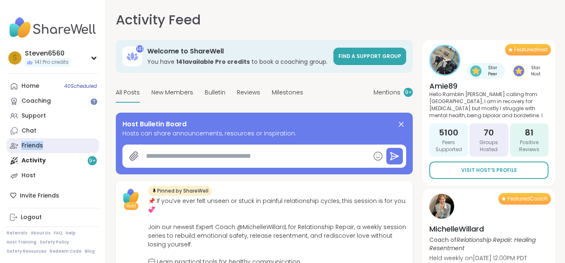
drag, startPoint x: 35, startPoint y: 157, endPoint x: 71, endPoint y: 141, distance: 39.6
click at [71, 141] on div "Home 40 Scheduled Coaching Support Chat Friends Activity 9 + Host" at bounding box center [53, 131] width 92 height 104
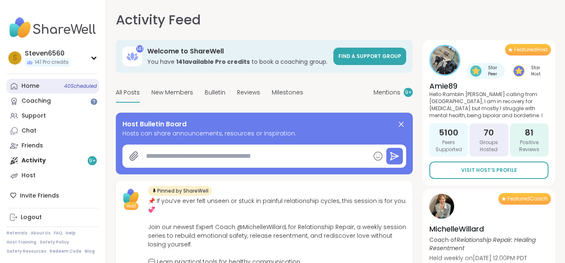
click at [29, 84] on div "Home 40 Scheduled" at bounding box center [30, 86] width 18 height 8
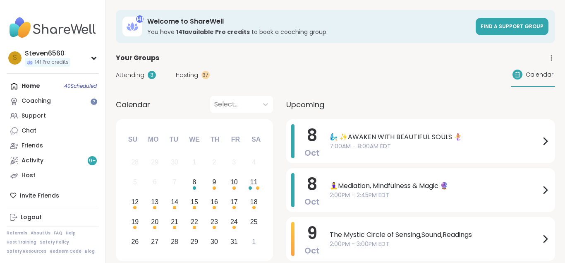
click at [184, 72] on span "Hosting" at bounding box center [187, 75] width 22 height 9
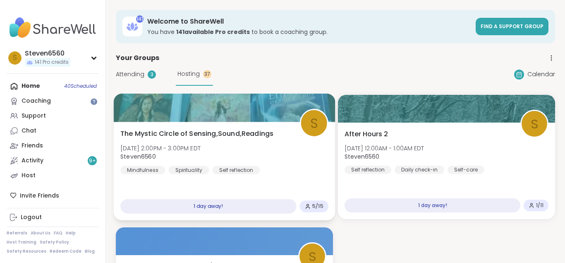
click at [272, 135] on div "The Mystic Circle of Sensing,Sound,Readings Thu, Oct 09 | 2:00PM - 3:00PM EDT S…" at bounding box center [224, 151] width 208 height 45
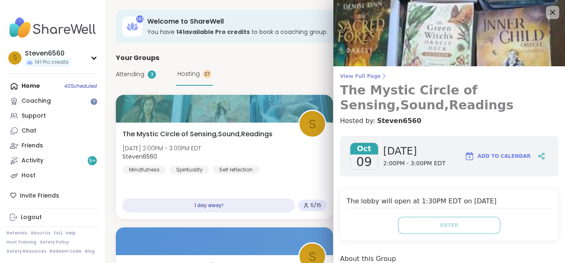
click at [371, 73] on span "View Full Page" at bounding box center [449, 76] width 218 height 7
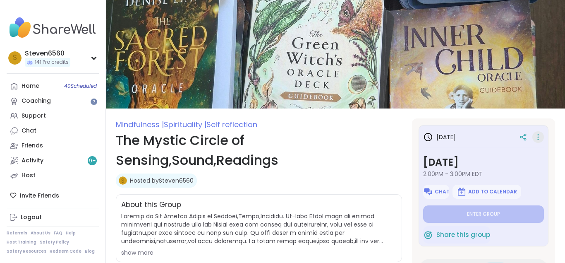
click at [537, 133] on icon at bounding box center [538, 137] width 8 height 12
drag, startPoint x: 560, startPoint y: 0, endPoint x: 518, endPoint y: 121, distance: 127.7
click at [33, 81] on link "Home 40 Scheduled" at bounding box center [53, 86] width 92 height 15
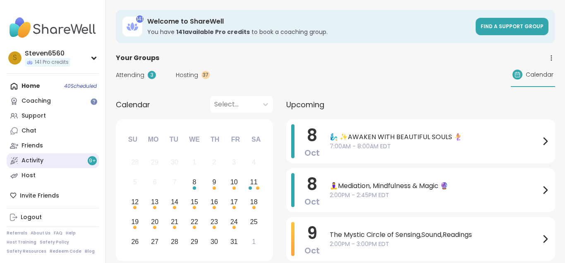
click at [41, 160] on div "Activity 9 +" at bounding box center [32, 160] width 22 height 8
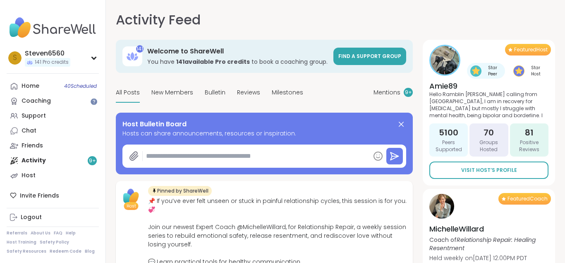
click at [41, 160] on div "Home 40 Scheduled Coaching Support Chat Friends Activity 9 + Host" at bounding box center [53, 131] width 92 height 104
drag, startPoint x: 41, startPoint y: 160, endPoint x: 75, endPoint y: 172, distance: 36.7
click at [75, 172] on div "Home 40 Scheduled Coaching Support Chat Friends Activity 9 + Host" at bounding box center [53, 131] width 92 height 104
drag, startPoint x: 562, startPoint y: 2, endPoint x: 491, endPoint y: 33, distance: 77.6
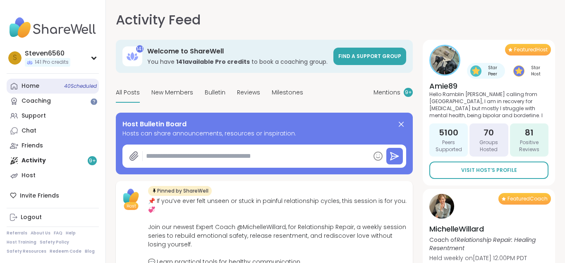
click at [34, 81] on link "Home 40 Scheduled" at bounding box center [53, 86] width 92 height 15
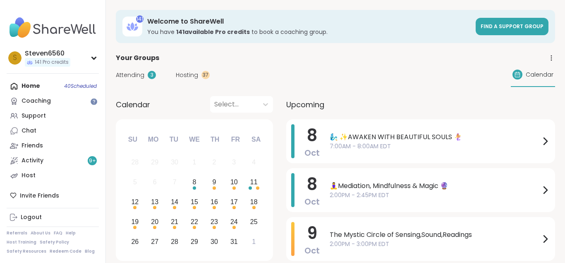
click at [193, 72] on span "Hosting" at bounding box center [187, 75] width 22 height 9
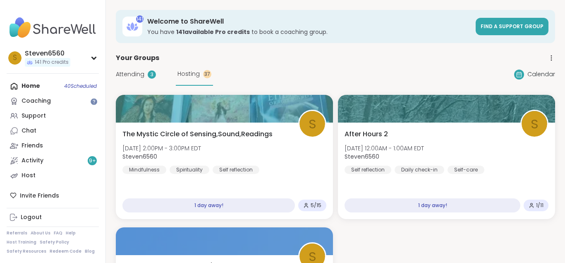
click at [551, 55] on icon at bounding box center [550, 57] width 7 height 7
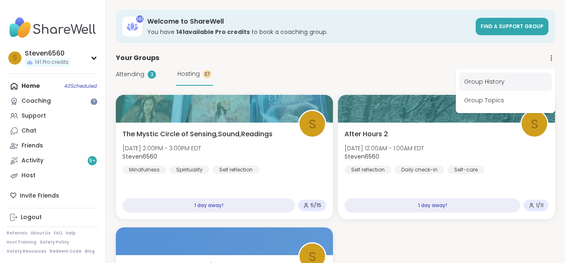
click at [498, 77] on link "Group History" at bounding box center [505, 81] width 93 height 19
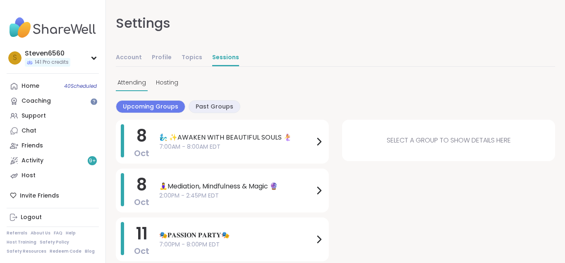
click at [352, 82] on div "Attending Hosting" at bounding box center [335, 83] width 439 height 16
click at [164, 79] on span "Hosting" at bounding box center [167, 82] width 22 height 9
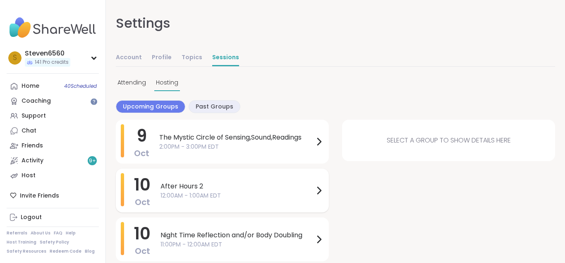
click at [325, 187] on div "10 Oct After Hours 2 12:00AM - 1:00AM EDT" at bounding box center [222, 190] width 213 height 44
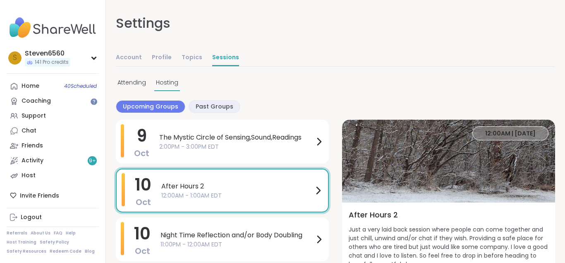
click at [274, 73] on div "Account Profile Topics Sessions" at bounding box center [335, 60] width 439 height 29
click at [36, 143] on div "Friends" at bounding box center [31, 145] width 21 height 8
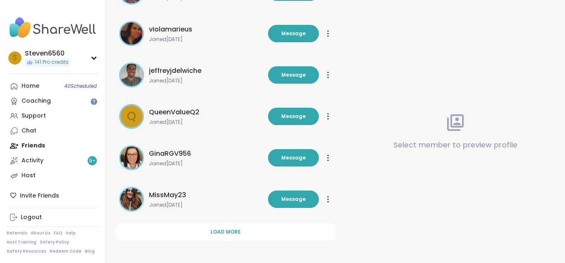
scroll to position [269, 0]
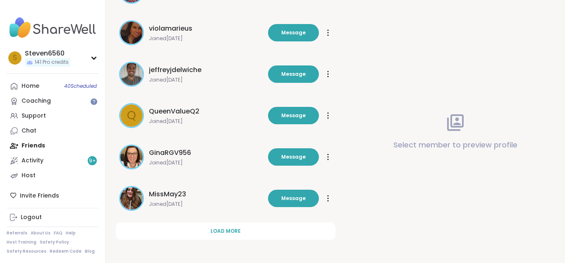
drag, startPoint x: 560, startPoint y: 258, endPoint x: 349, endPoint y: 250, distance: 211.0
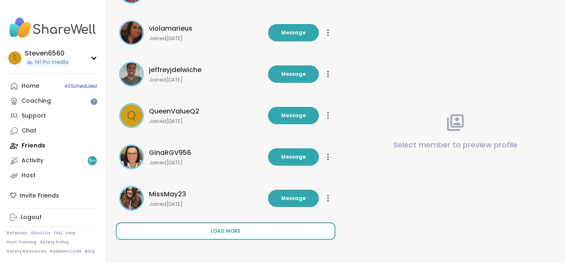
click at [229, 229] on span "Load more" at bounding box center [225, 230] width 30 height 7
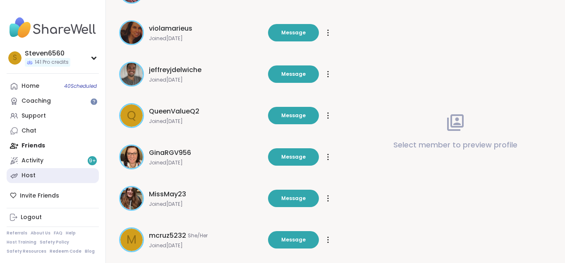
click at [26, 174] on div "Host" at bounding box center [28, 175] width 14 height 8
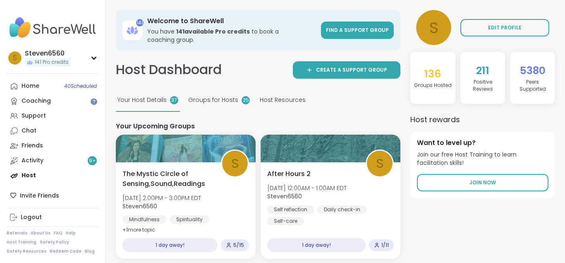
click at [361, 108] on div "Your Host Details 37 Groups for Hosts 25 Host Resources" at bounding box center [258, 100] width 284 height 23
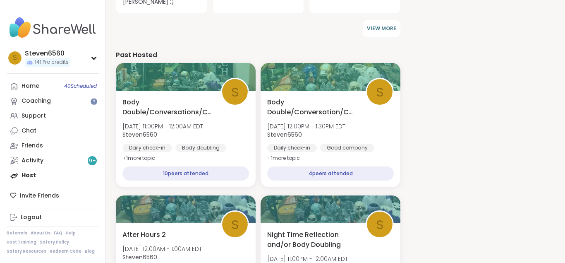
scroll to position [604, 0]
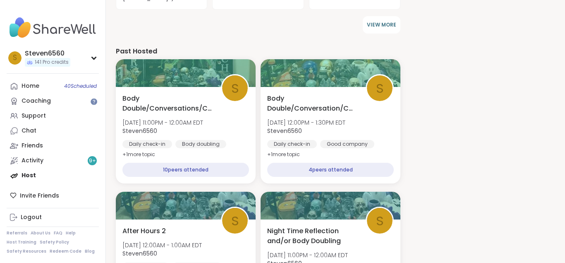
drag, startPoint x: 562, startPoint y: 260, endPoint x: 536, endPoint y: 224, distance: 44.5
click at [38, 124] on link "Chat" at bounding box center [53, 130] width 92 height 15
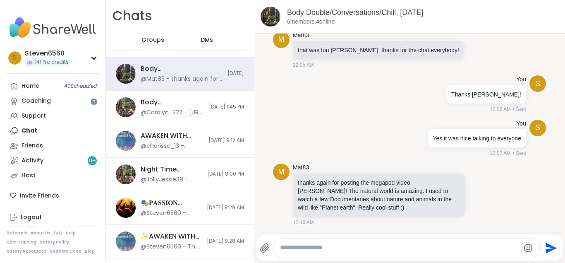
click at [38, 124] on div "Home 40 Scheduled Coaching Support Chat Friends Activity 9 + Host" at bounding box center [53, 131] width 92 height 104
click at [290, 65] on div "M Mat83 that was fun steven, thanks for the chat everybody! 12:05 AM" at bounding box center [409, 50] width 273 height 44
click at [26, 82] on div "Home 40 Scheduled" at bounding box center [30, 86] width 18 height 8
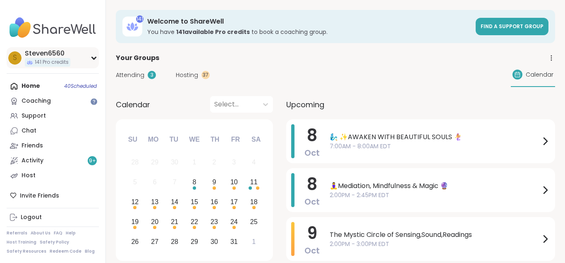
click at [91, 56] on icon at bounding box center [94, 58] width 7 height 4
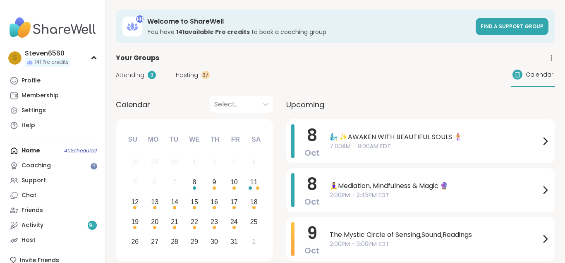
click at [150, 74] on div "3" at bounding box center [152, 75] width 8 height 8
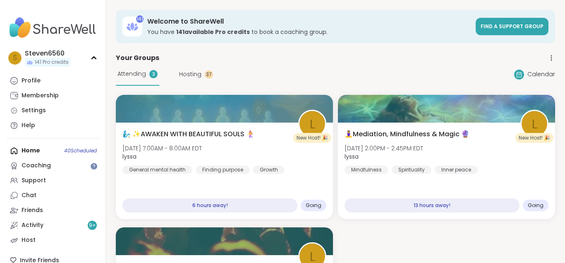
click at [189, 76] on span "Hosting" at bounding box center [190, 74] width 22 height 9
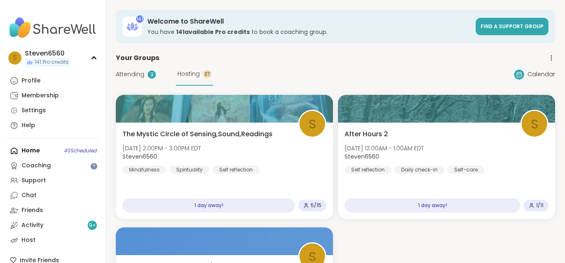
click at [552, 56] on icon at bounding box center [550, 57] width 7 height 7
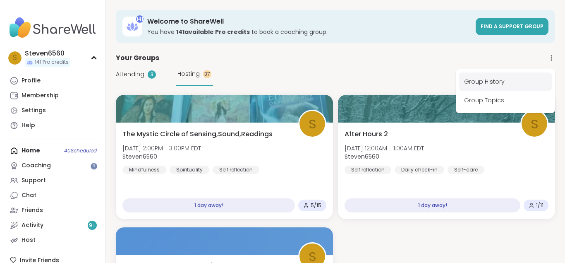
click at [488, 77] on link "Group History" at bounding box center [505, 81] width 93 height 19
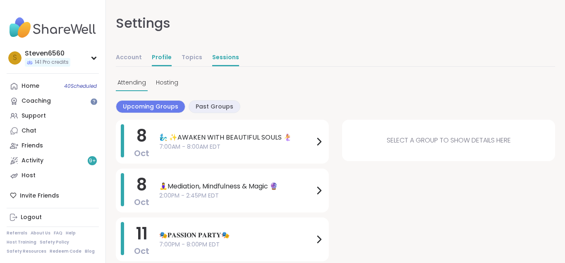
click at [158, 56] on link "Profile" at bounding box center [162, 58] width 20 height 17
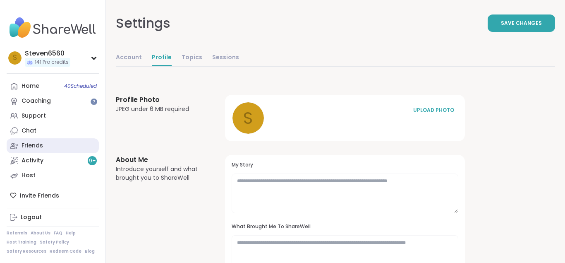
drag, startPoint x: 98, startPoint y: 202, endPoint x: 63, endPoint y: 139, distance: 72.0
click at [63, 139] on div "S Steven6560 141 Pro credits Profile Membership Settings Help Home 40 Scheduled…" at bounding box center [53, 131] width 106 height 263
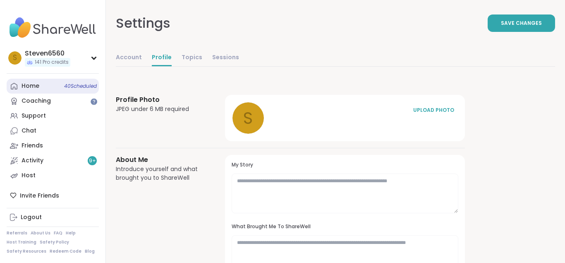
click at [26, 82] on div "Home 40 Scheduled" at bounding box center [30, 86] width 18 height 8
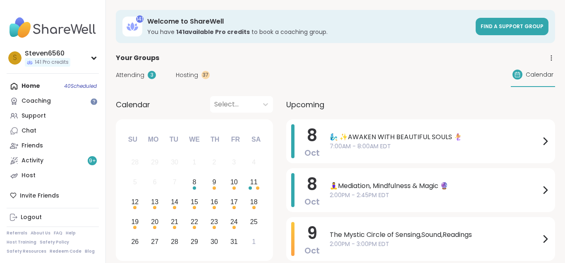
click at [190, 73] on span "Hosting" at bounding box center [187, 75] width 22 height 9
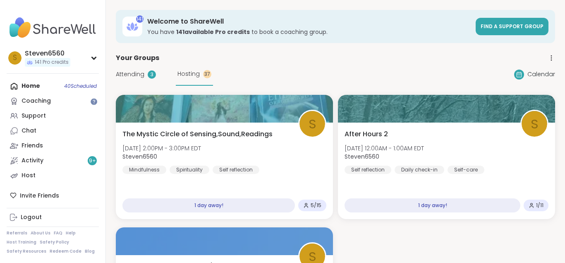
click at [188, 76] on span "Hosting" at bounding box center [188, 73] width 22 height 9
click at [188, 72] on span "Hosting" at bounding box center [188, 73] width 22 height 9
click at [538, 75] on span "Calendar" at bounding box center [541, 74] width 28 height 9
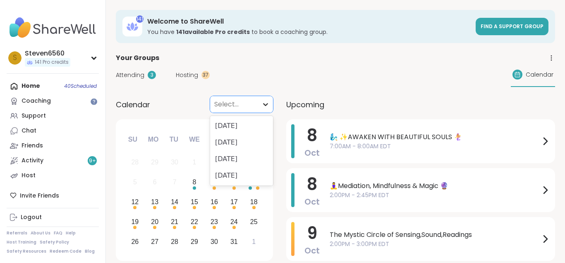
click at [265, 106] on icon at bounding box center [265, 104] width 8 height 8
click at [187, 73] on span "Hosting" at bounding box center [187, 75] width 22 height 9
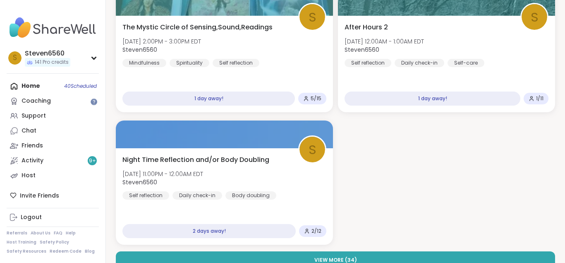
scroll to position [119, 0]
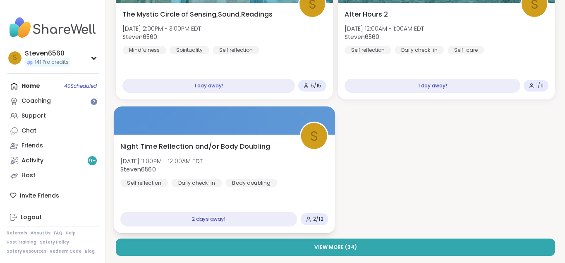
click at [249, 122] on div at bounding box center [225, 120] width 222 height 28
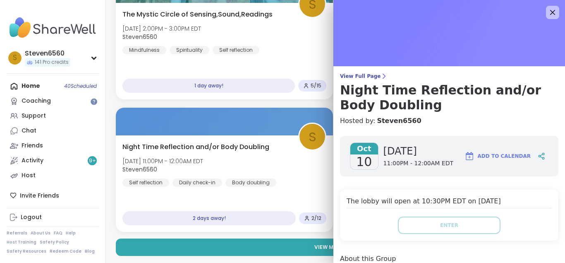
click at [377, 71] on div "View Full Page Night Time Reflection and/or Body Doubling Hosted by: Steven6560…" at bounding box center [449, 223] width 232 height 447
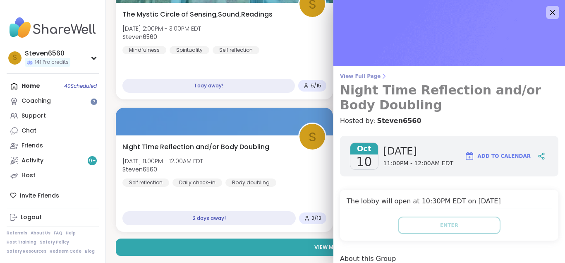
click at [380, 74] on icon at bounding box center [383, 76] width 7 height 7
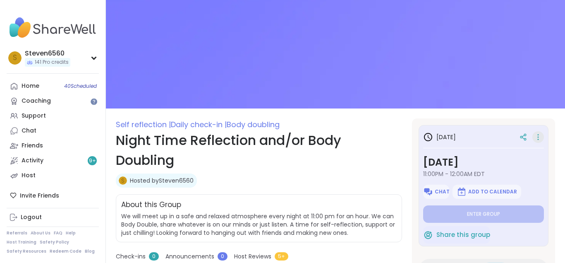
click at [538, 136] on icon at bounding box center [538, 137] width 8 height 12
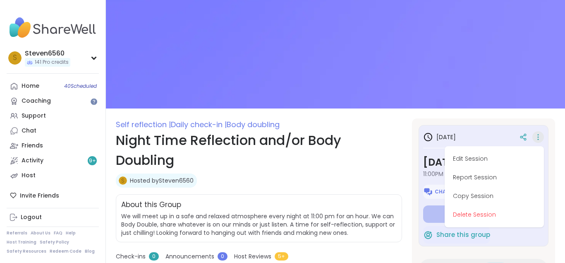
click at [182, 179] on link "Hosted by Steven6560" at bounding box center [162, 180] width 64 height 8
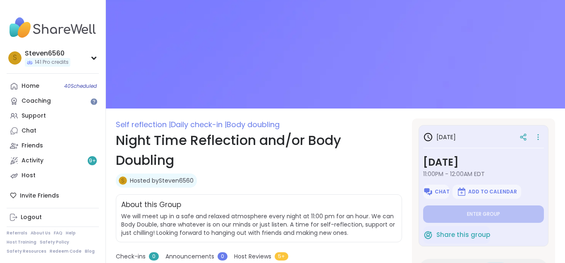
type textarea "*"
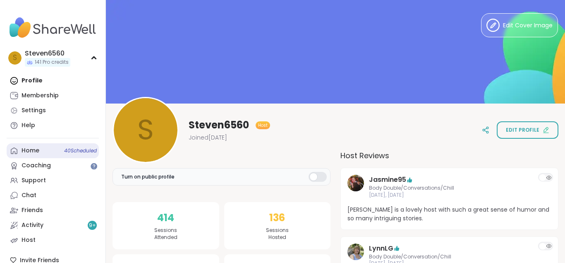
click at [35, 145] on link "Home 40 Scheduled" at bounding box center [53, 150] width 92 height 15
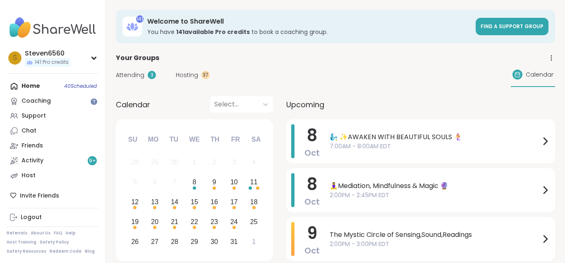
click at [551, 58] on icon at bounding box center [551, 57] width 0 height 0
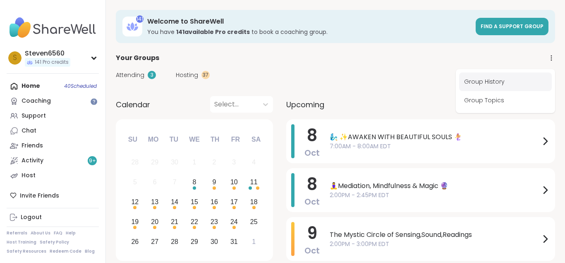
click at [501, 76] on link "Group History" at bounding box center [505, 81] width 93 height 19
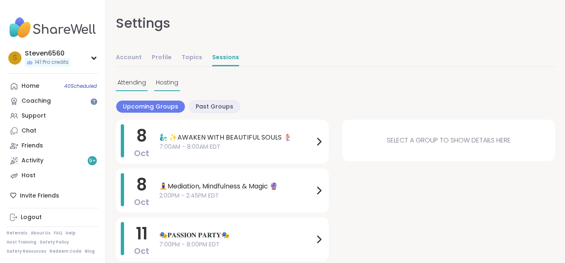
click at [158, 81] on span "Hosting" at bounding box center [167, 82] width 22 height 9
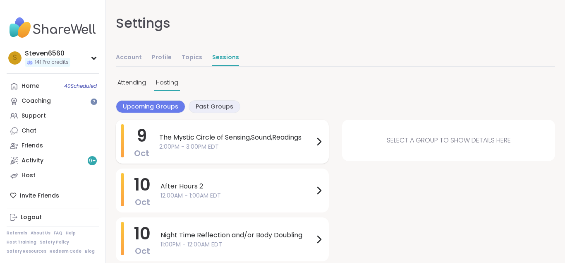
click at [322, 139] on icon at bounding box center [319, 141] width 10 height 10
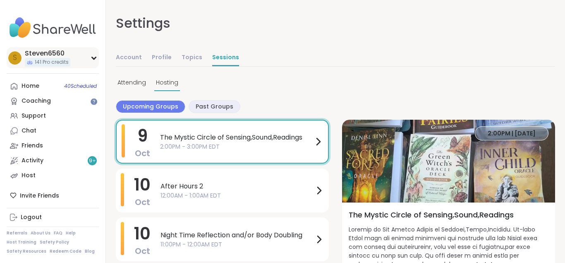
click at [56, 49] on div "Steven6560" at bounding box center [47, 53] width 45 height 9
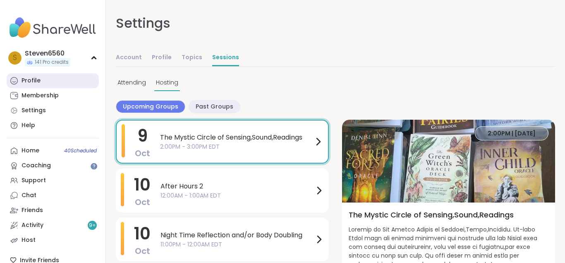
click at [25, 77] on div "Profile" at bounding box center [30, 80] width 19 height 8
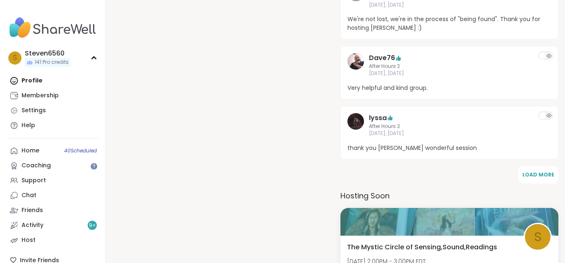
scroll to position [387, 0]
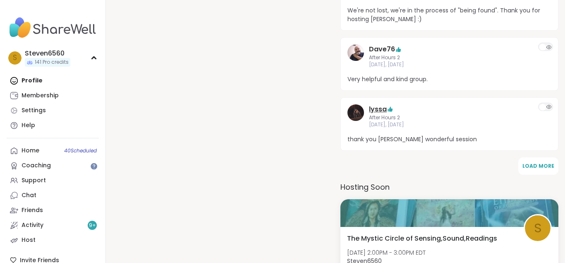
click at [377, 107] on link "lyssa" at bounding box center [378, 109] width 18 height 10
click at [35, 81] on div "Profile Membership Settings Help" at bounding box center [53, 103] width 92 height 60
click at [31, 77] on div "Profile Membership Settings Help" at bounding box center [53, 103] width 92 height 60
click at [93, 56] on div "S Steven6560 141 Pro credits" at bounding box center [53, 57] width 92 height 21
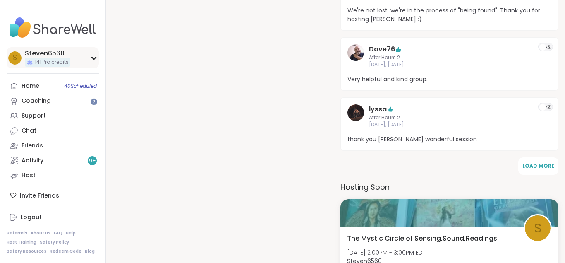
click at [46, 55] on div "Steven6560" at bounding box center [47, 53] width 45 height 9
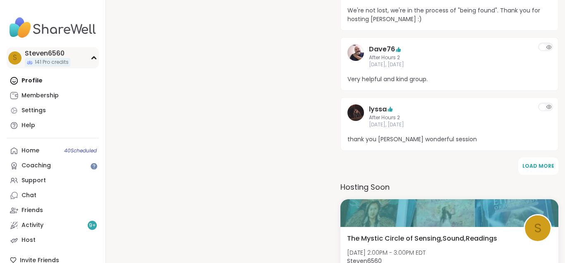
click at [47, 50] on div "Steven6560" at bounding box center [47, 53] width 45 height 9
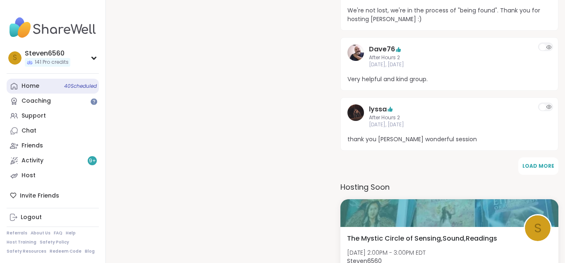
click at [36, 80] on link "Home 40 Scheduled" at bounding box center [53, 86] width 92 height 15
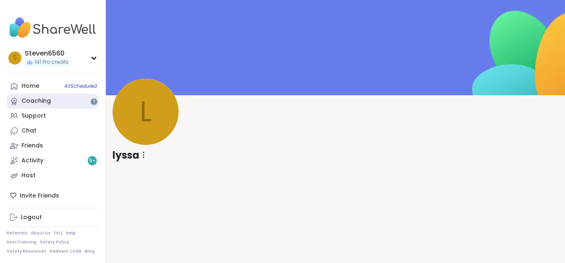
click at [43, 98] on div "Coaching" at bounding box center [35, 101] width 29 height 8
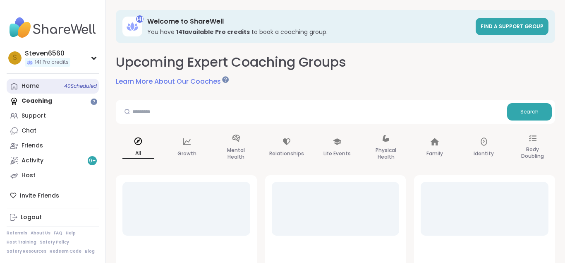
click at [45, 86] on link "Home 40 Scheduled" at bounding box center [53, 86] width 92 height 15
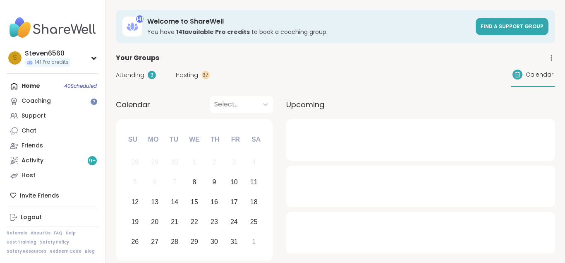
click at [25, 79] on div "S Steven6560 141 Pro credits Profile Membership Settings Help Home 40 Scheduled…" at bounding box center [53, 131] width 106 height 263
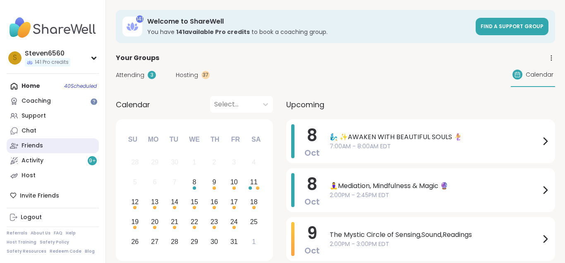
click at [26, 142] on div "Friends" at bounding box center [31, 145] width 21 height 8
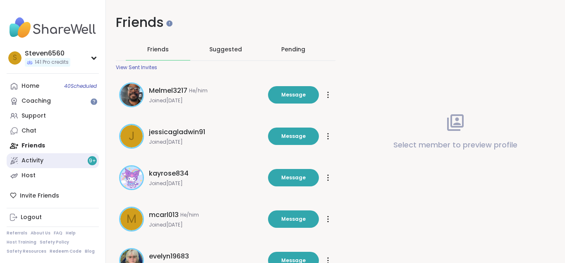
click at [26, 159] on div "Activity 9 +" at bounding box center [32, 160] width 22 height 8
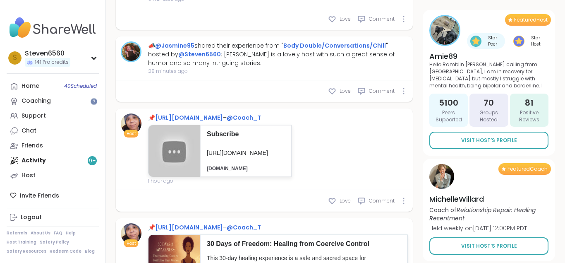
scroll to position [436, 0]
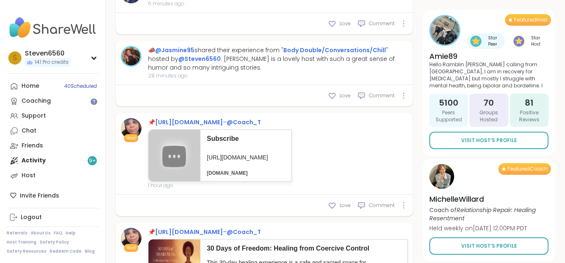
drag, startPoint x: 561, startPoint y: 4, endPoint x: 401, endPoint y: 2, distance: 160.4
click at [90, 57] on div "S Steven6560 141 Pro credits" at bounding box center [53, 57] width 92 height 21
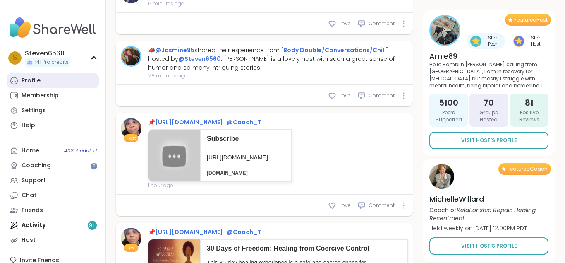
click at [32, 79] on div "Profile" at bounding box center [30, 80] width 19 height 8
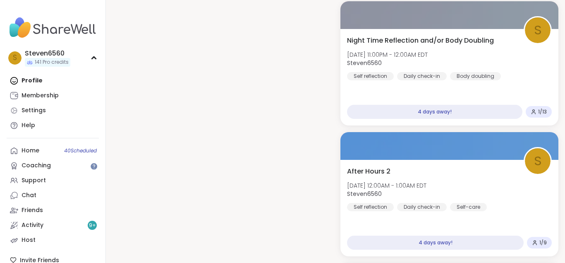
scroll to position [1371, 0]
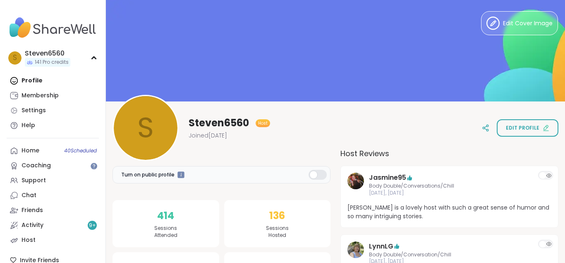
scroll to position [0, 0]
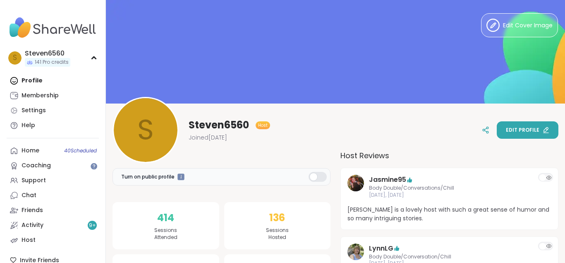
click at [509, 126] on span "Edit profile" at bounding box center [522, 129] width 33 height 7
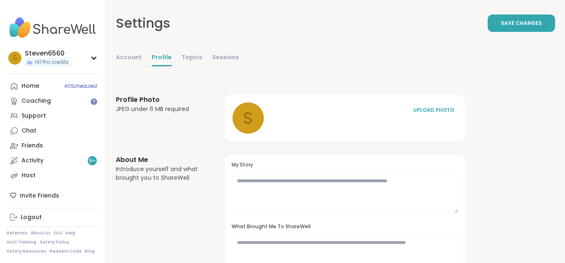
click at [426, 161] on h3 "My Story" at bounding box center [345, 164] width 227 height 7
click at [124, 56] on link "Account" at bounding box center [129, 58] width 26 height 17
select select "**"
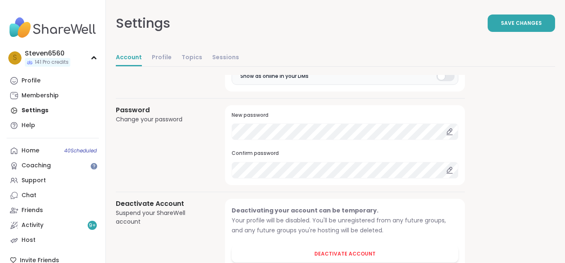
scroll to position [724, 0]
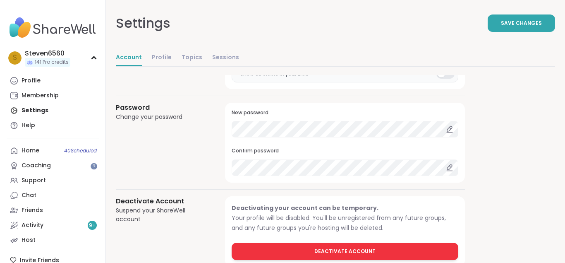
click at [337, 248] on span "Deactivate Account" at bounding box center [344, 250] width 61 height 7
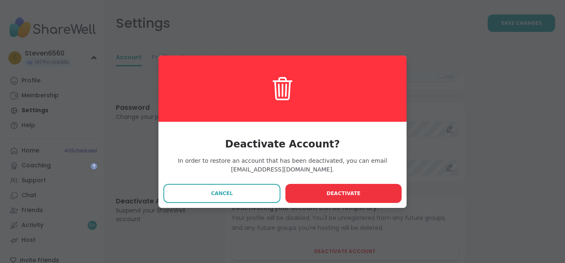
click at [325, 192] on button "Deactivate" at bounding box center [343, 193] width 116 height 19
click at [318, 194] on button "Deactivate" at bounding box center [343, 193] width 116 height 19
click at [326, 187] on button "Deactivate" at bounding box center [343, 193] width 116 height 19
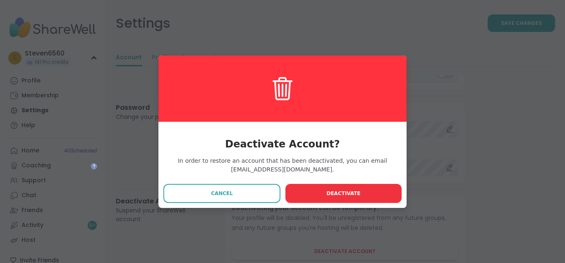
click at [321, 187] on button "Deactivate" at bounding box center [343, 193] width 116 height 19
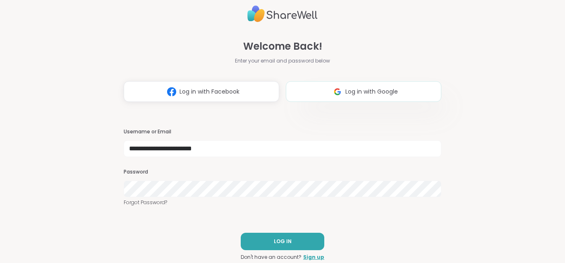
click at [332, 90] on img at bounding box center [338, 91] width 16 height 15
click at [291, 238] on button "LOG IN" at bounding box center [283, 240] width 84 height 17
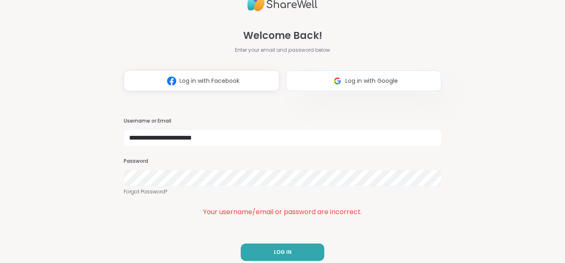
click at [387, 79] on span "Log in with Google" at bounding box center [371, 80] width 53 height 9
click at [259, 250] on button "LOG IN" at bounding box center [283, 251] width 84 height 17
click at [276, 250] on span "LOG IN" at bounding box center [283, 251] width 18 height 7
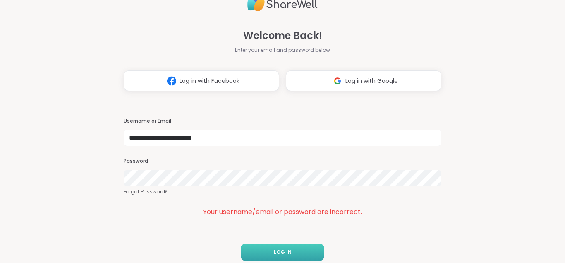
click at [276, 250] on span "LOG IN" at bounding box center [283, 251] width 18 height 7
click at [254, 248] on button "LOG IN" at bounding box center [283, 251] width 84 height 17
click at [332, 73] on button "Log in with Google" at bounding box center [363, 80] width 155 height 21
